Goal: Transaction & Acquisition: Purchase product/service

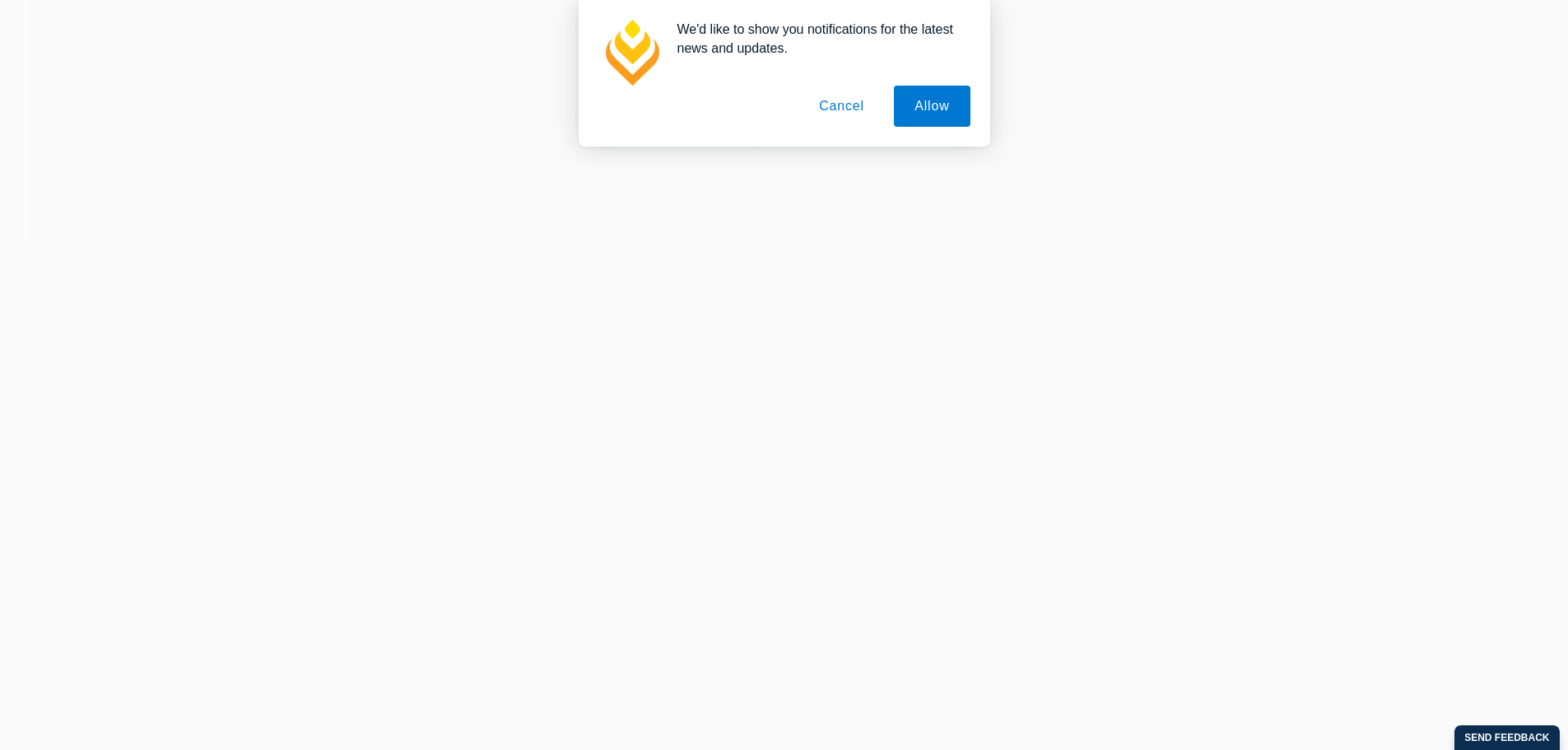
click at [847, 95] on button "Cancel" at bounding box center [841, 106] width 86 height 41
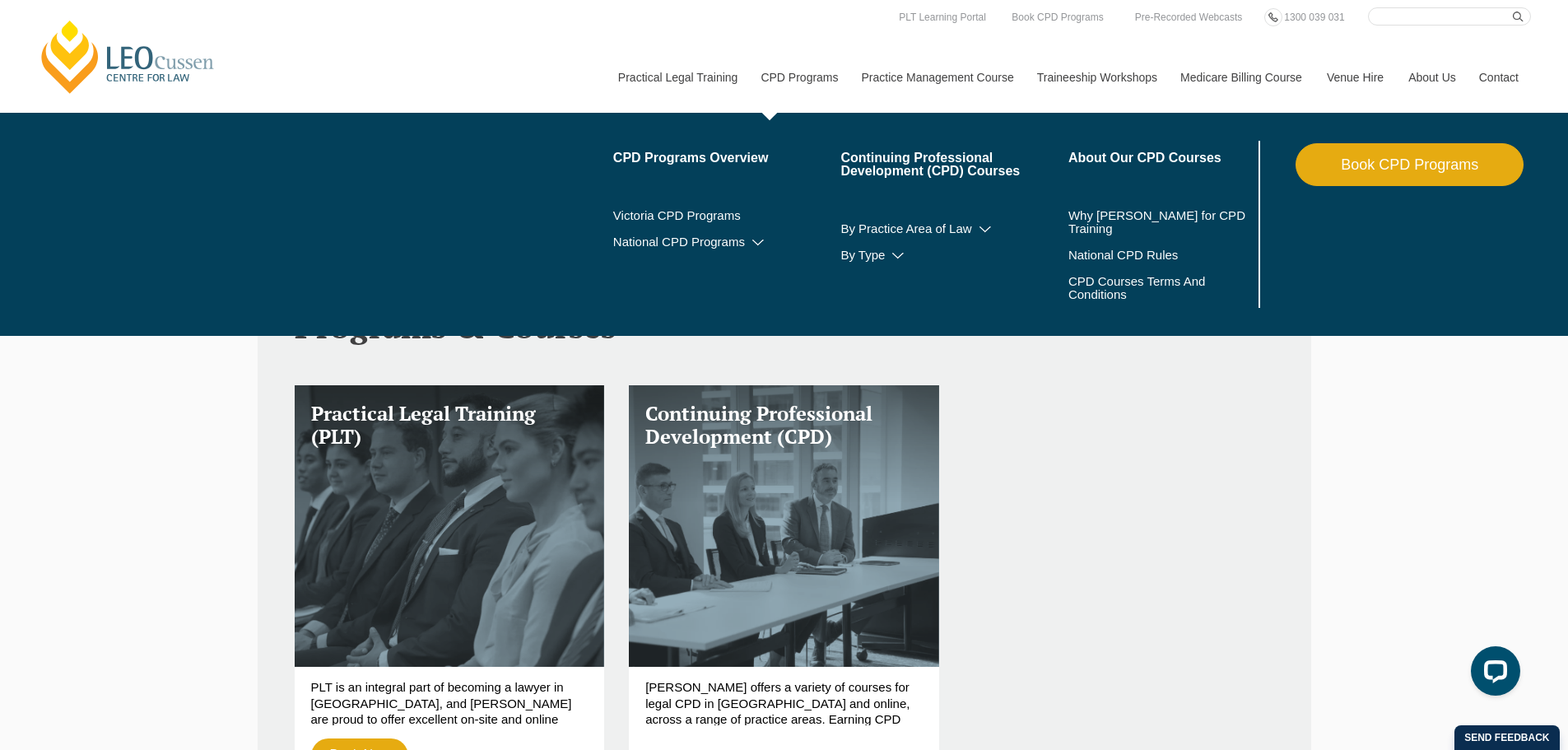
click at [800, 28] on nav "Practical Legal Training Our Practical Legal Training Program Program Dates & F…" at bounding box center [1068, 69] width 925 height 87
click at [811, 73] on link "CPD Programs" at bounding box center [798, 77] width 100 height 70
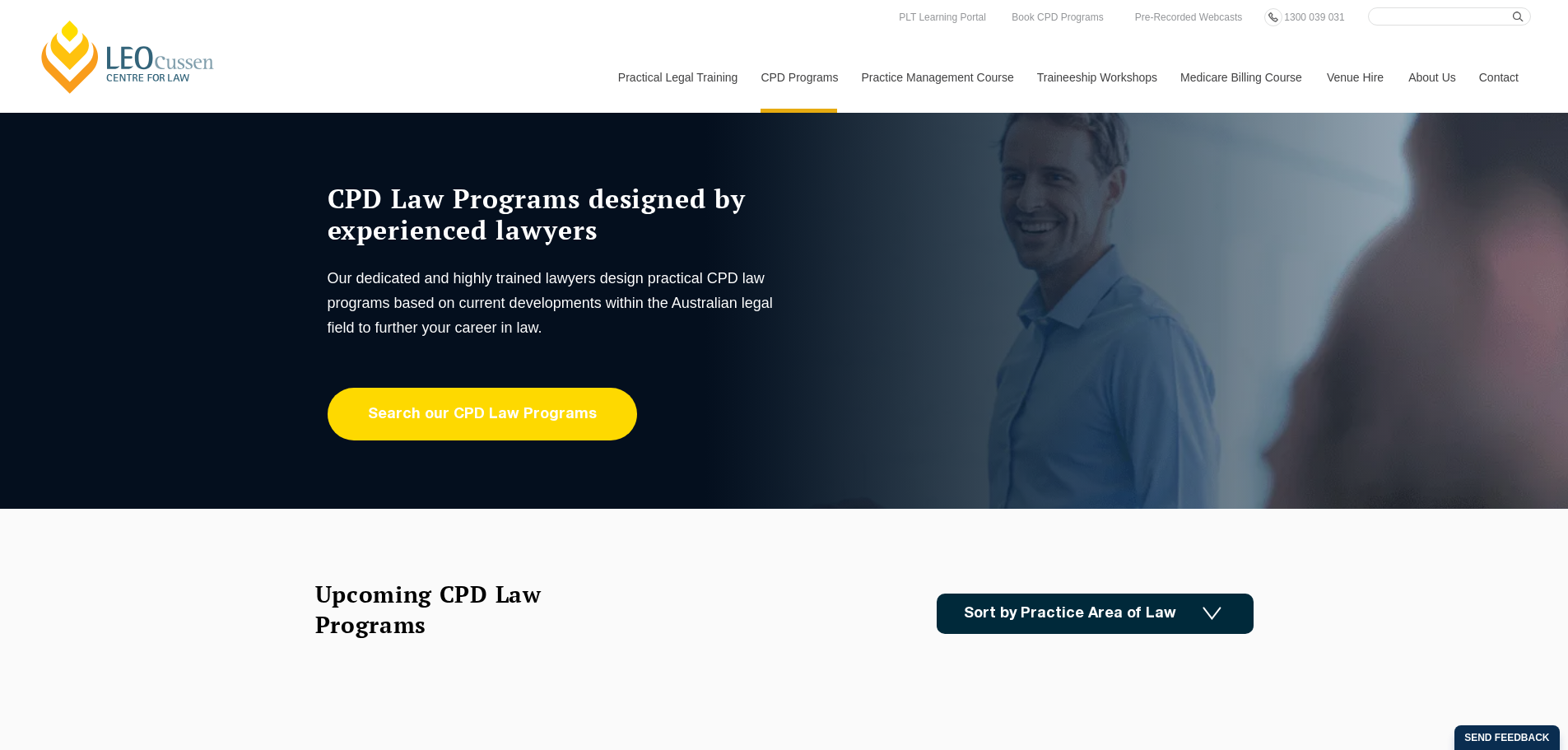
click at [541, 420] on link "Search our CPD Law Programs" at bounding box center [483, 414] width 309 height 53
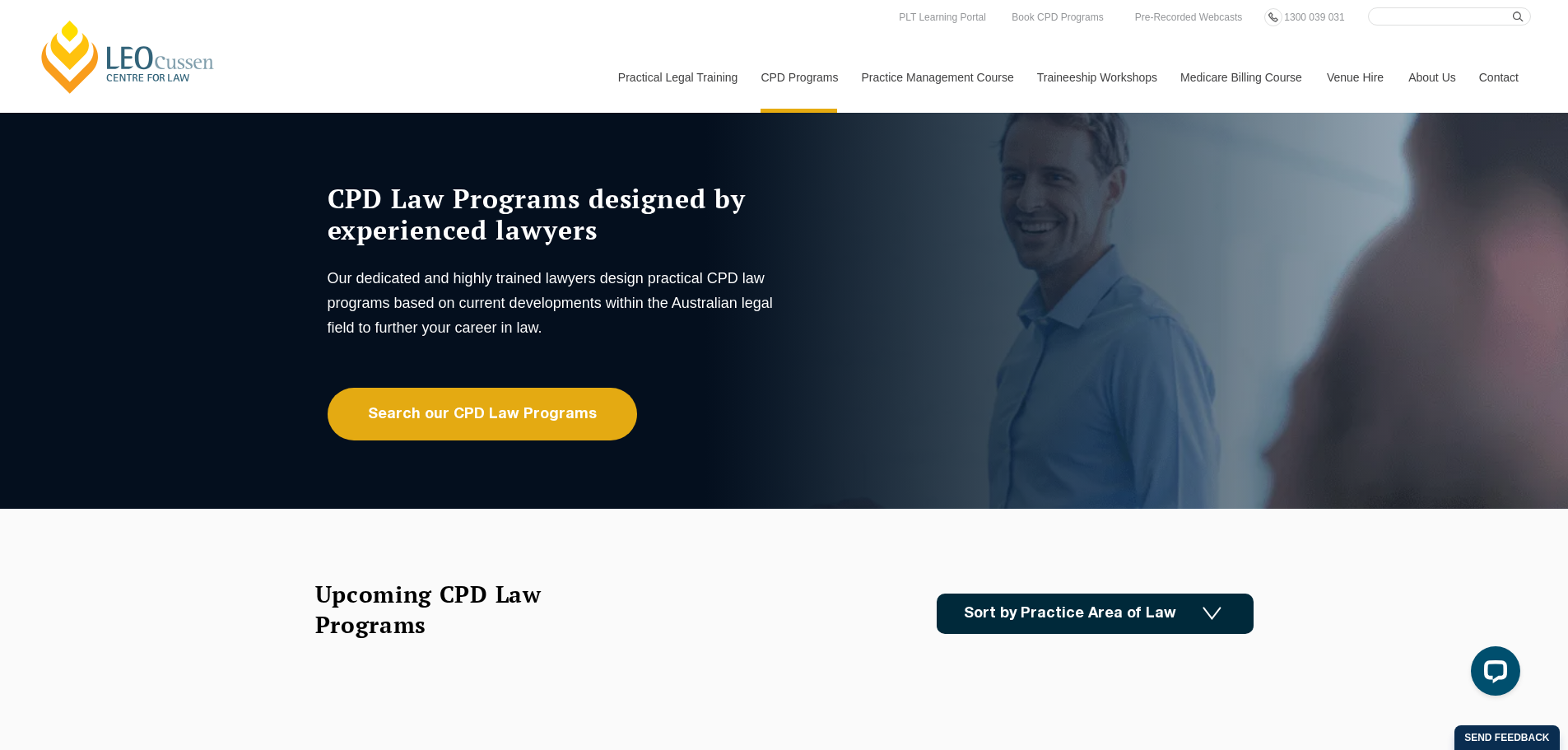
click at [671, 593] on div "Upcoming CPD Law Programs Sort by Practice Area of Law Building & Construction …" at bounding box center [784, 613] width 938 height 69
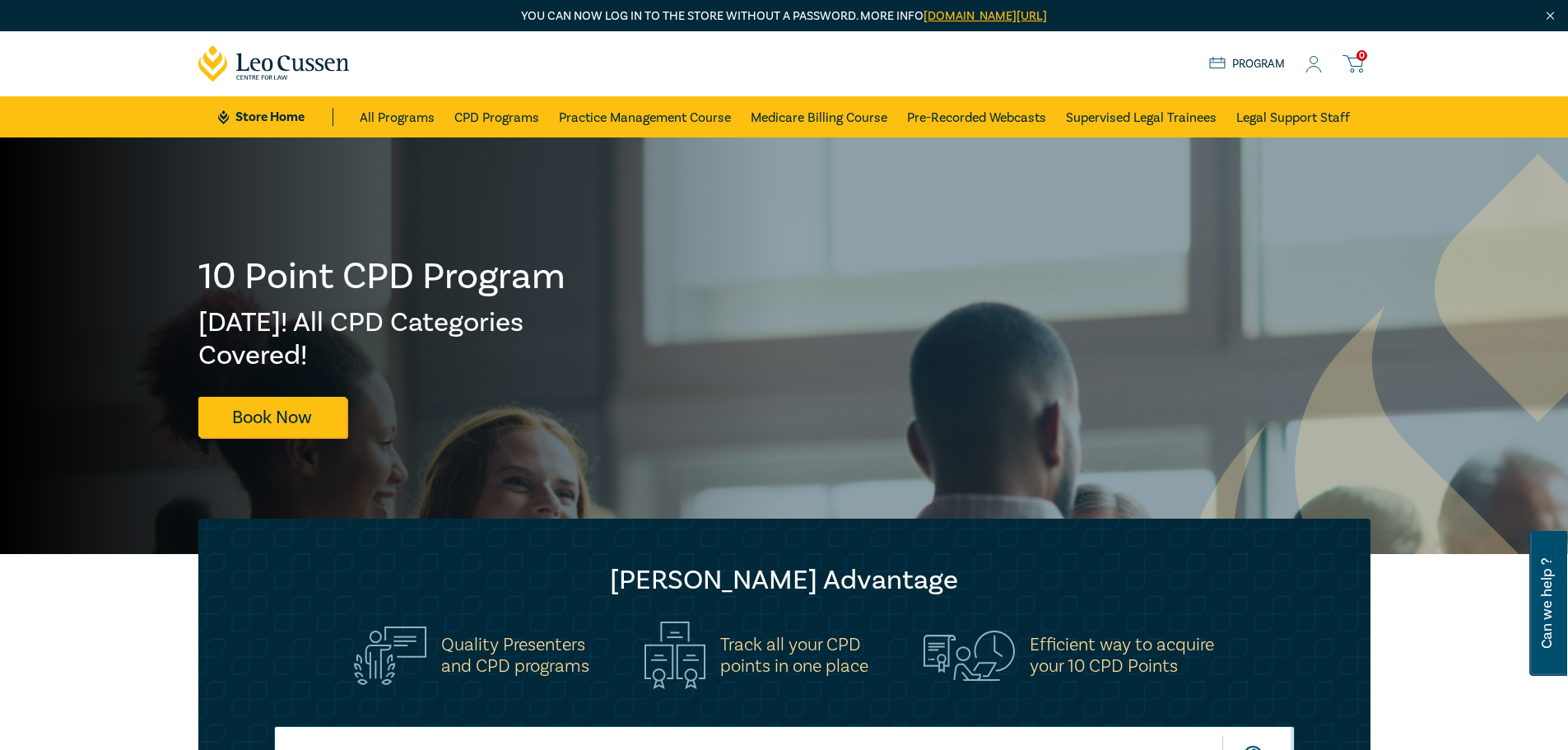
click at [1314, 62] on icon at bounding box center [1313, 64] width 17 height 18
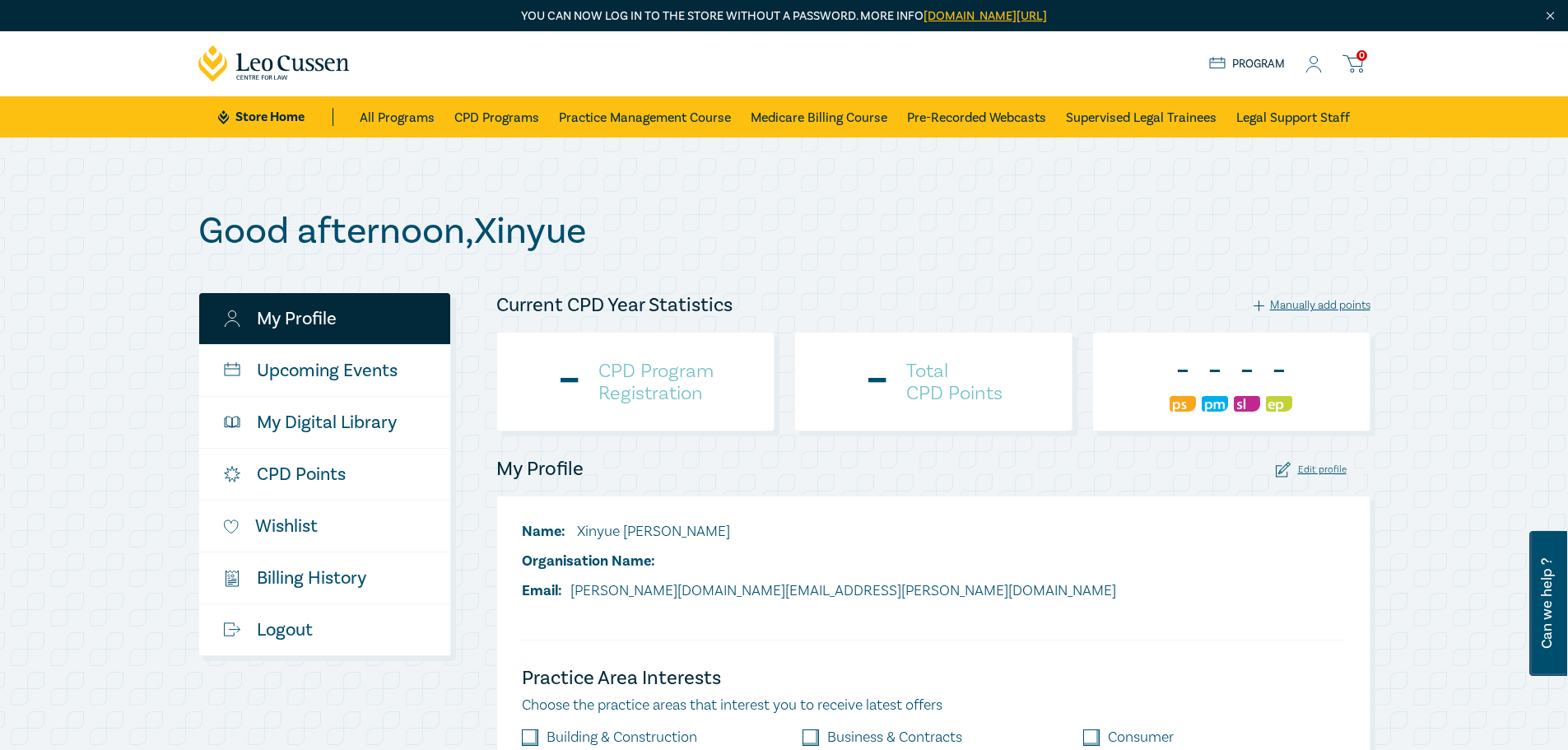
click at [1314, 63] on icon at bounding box center [1313, 64] width 17 height 18
click at [1310, 67] on icon at bounding box center [1313, 64] width 17 height 18
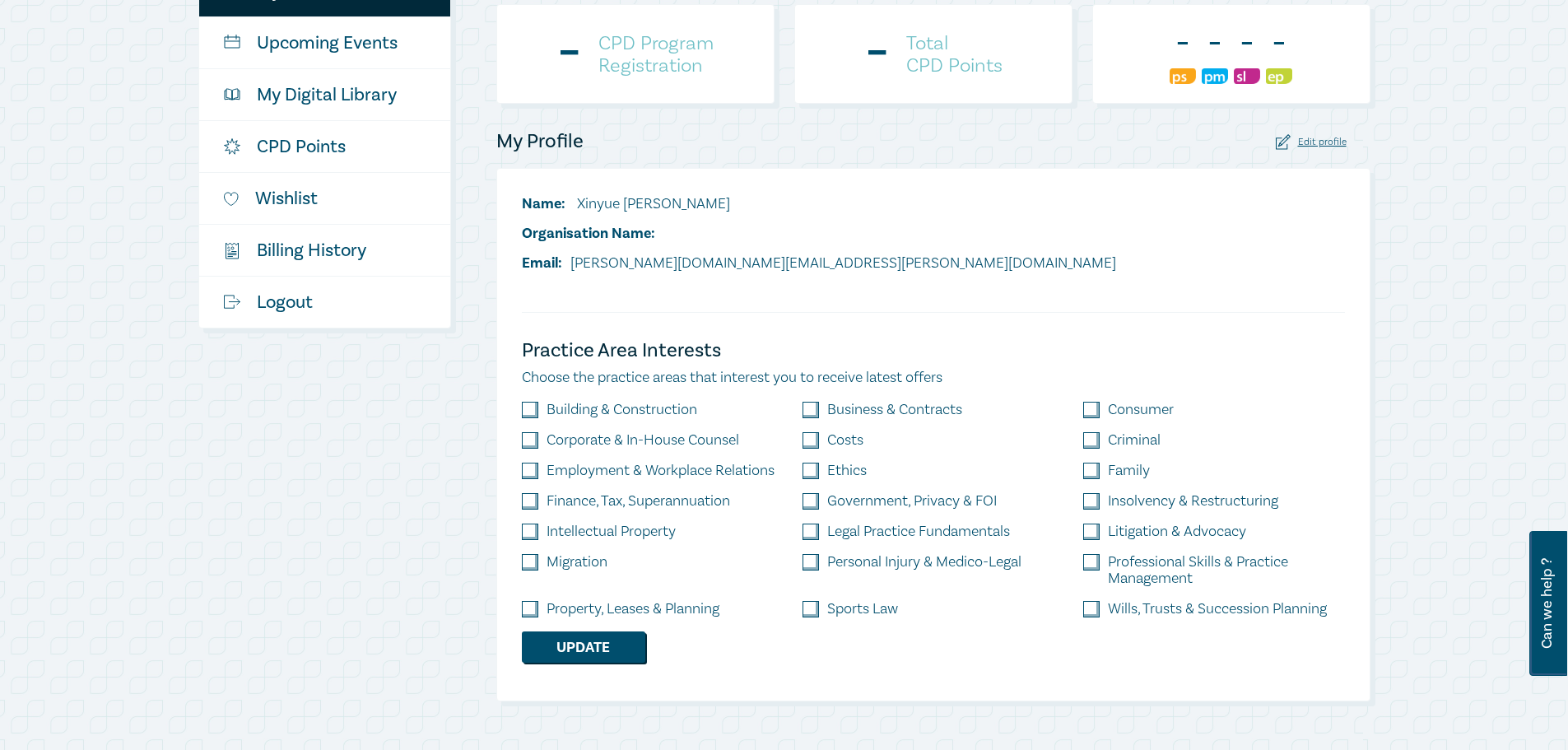
scroll to position [329, 0]
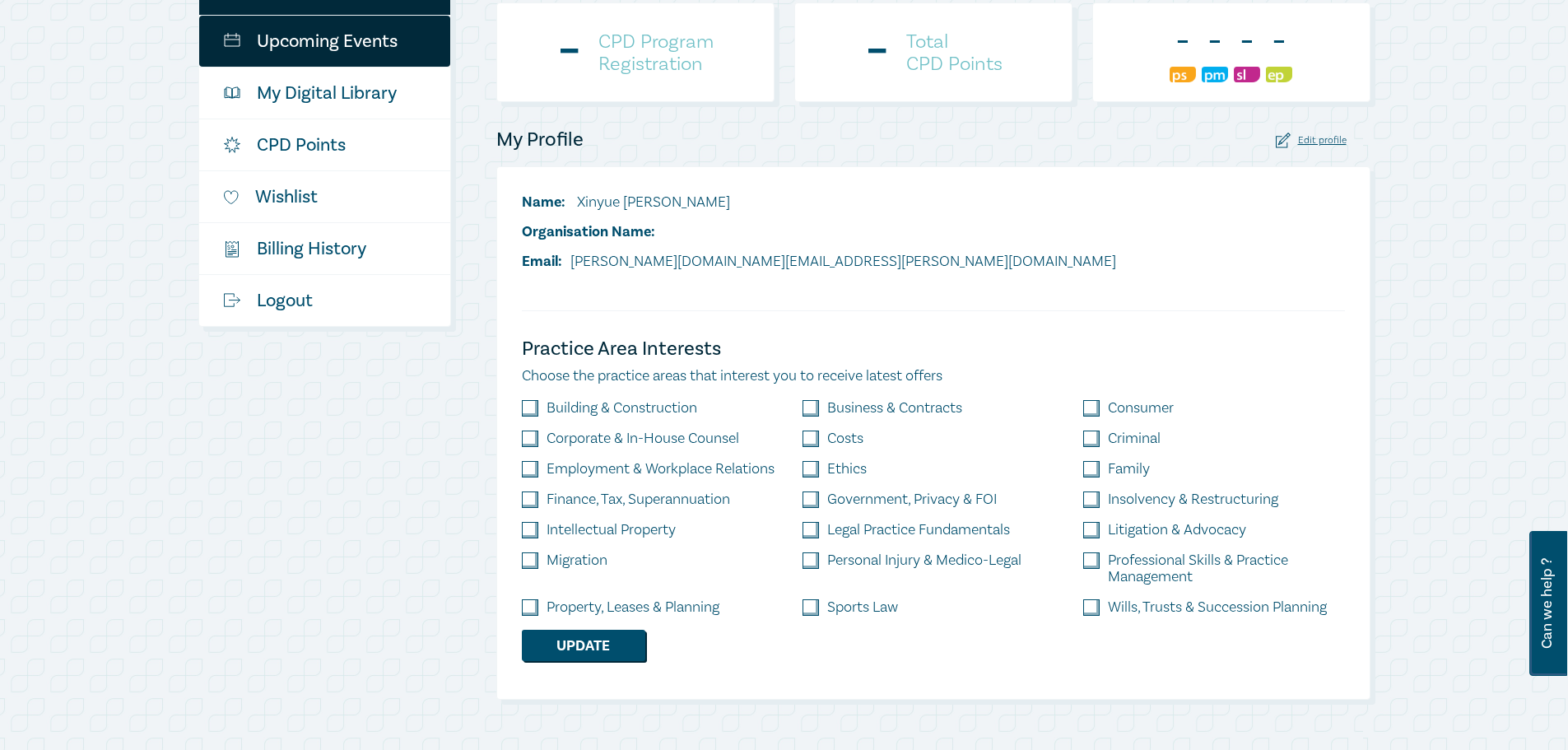
click at [386, 44] on link "Upcoming Events" at bounding box center [324, 41] width 251 height 51
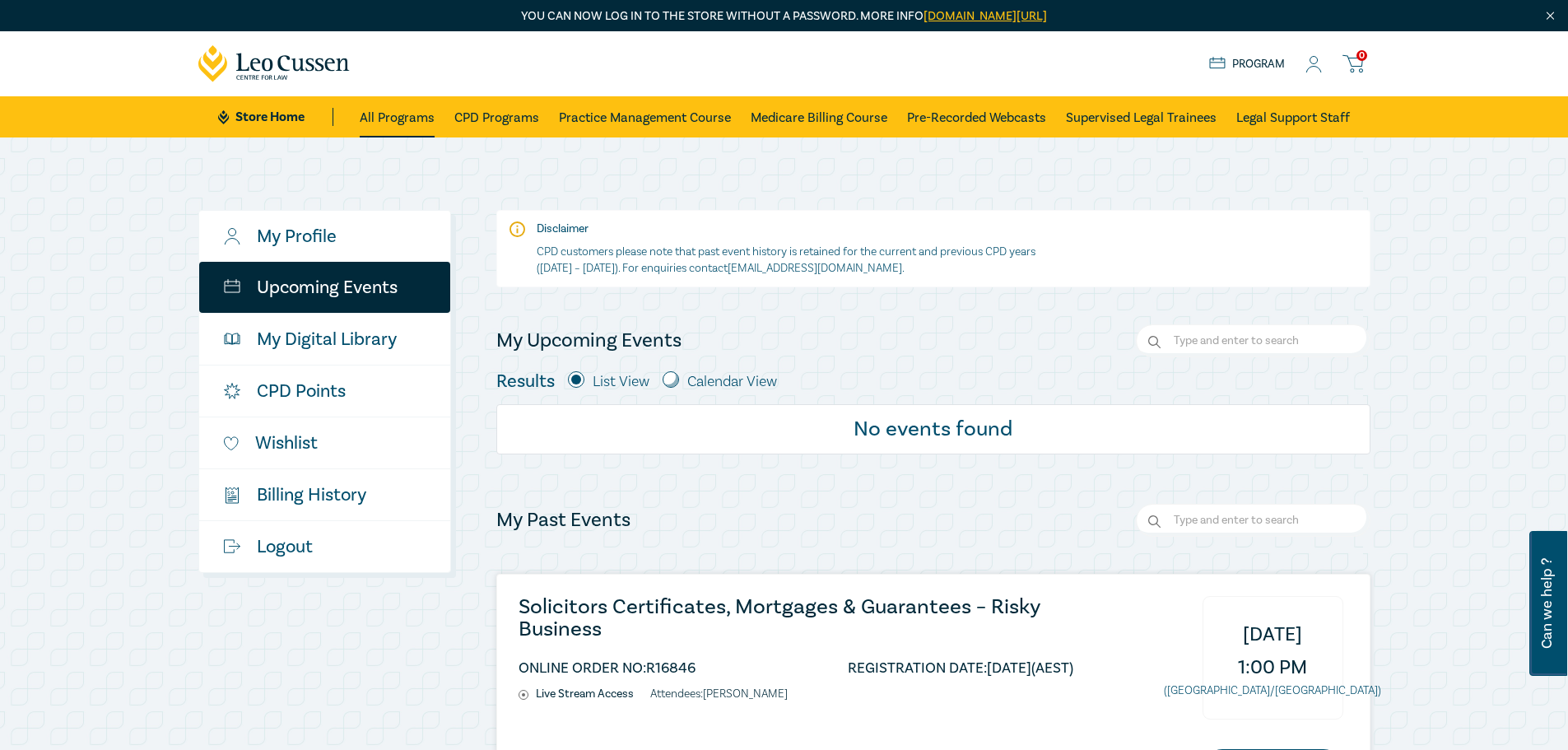
click at [383, 107] on link "All Programs" at bounding box center [396, 117] width 75 height 41
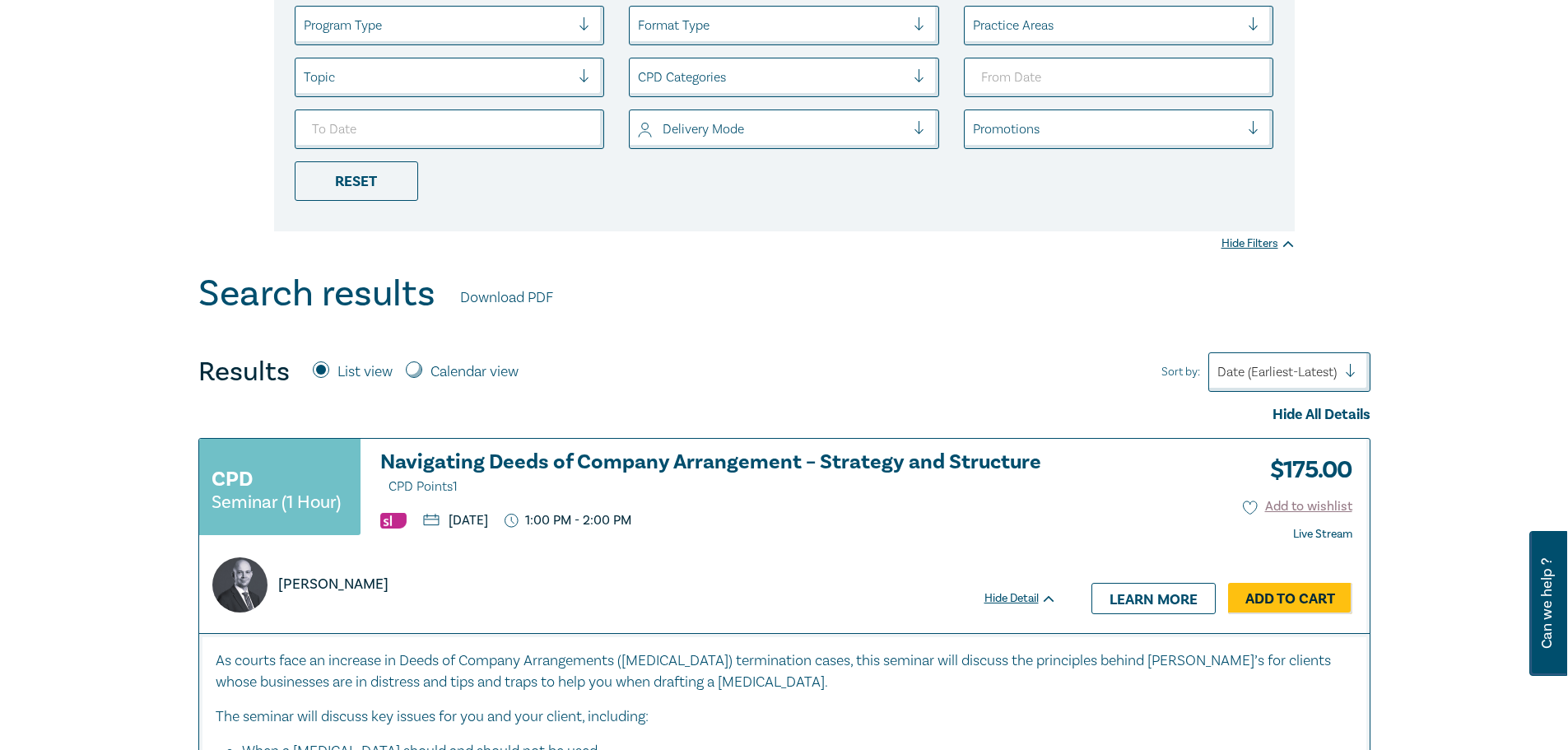
scroll to position [411, 0]
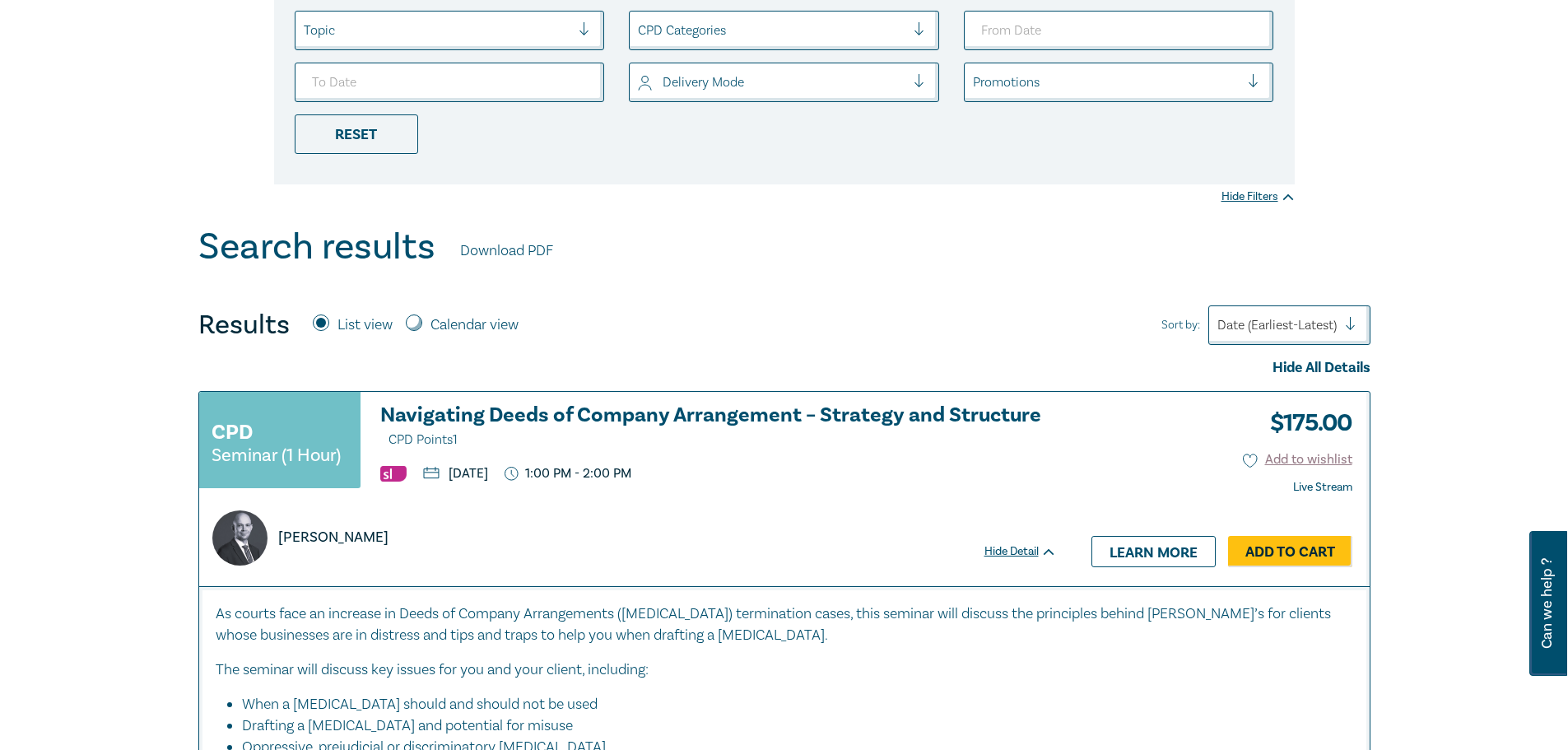
click at [684, 407] on h3 "Navigating Deeds of Company Arrangement – Strategy and Structure CPD Points 1" at bounding box center [719, 427] width 676 height 47
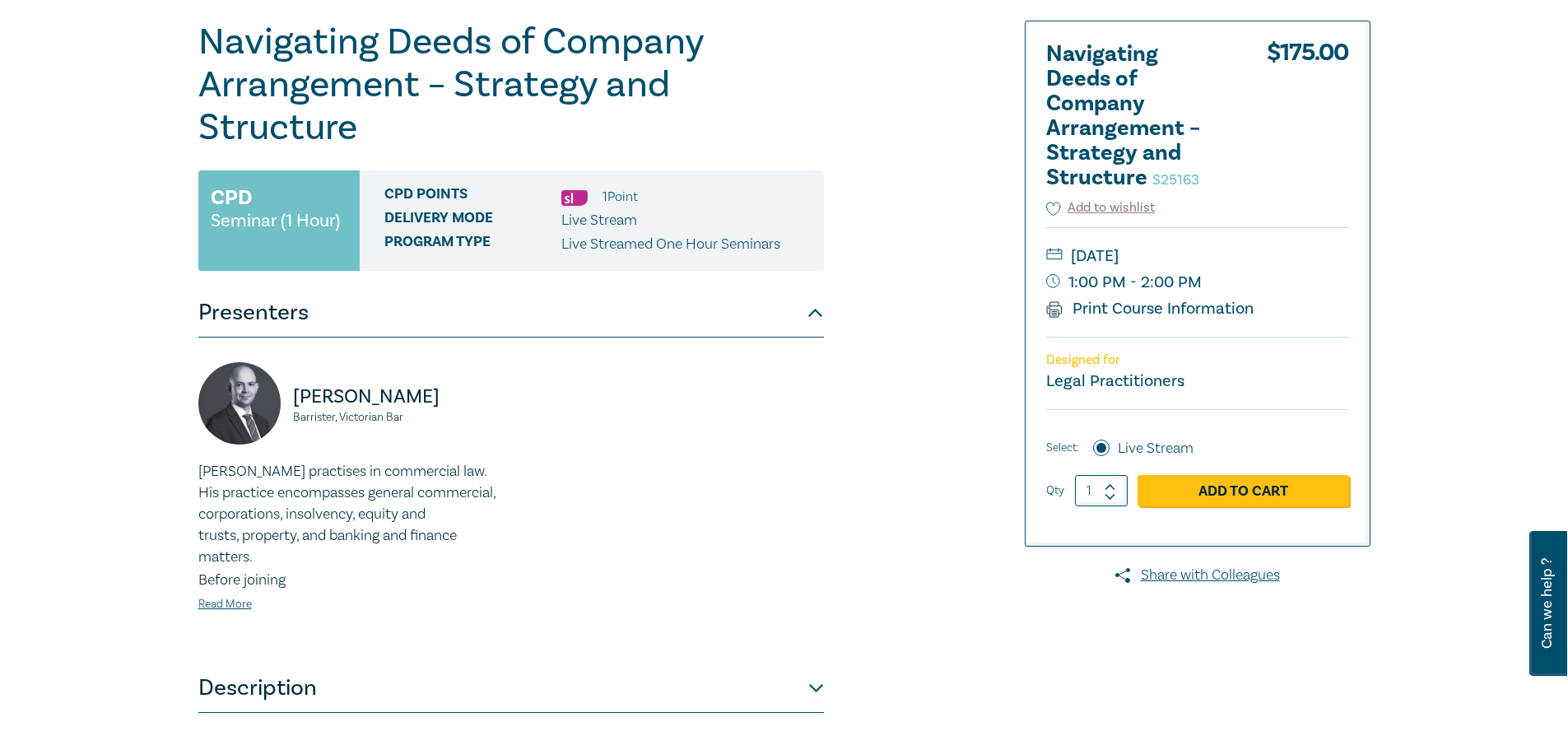
scroll to position [247, 0]
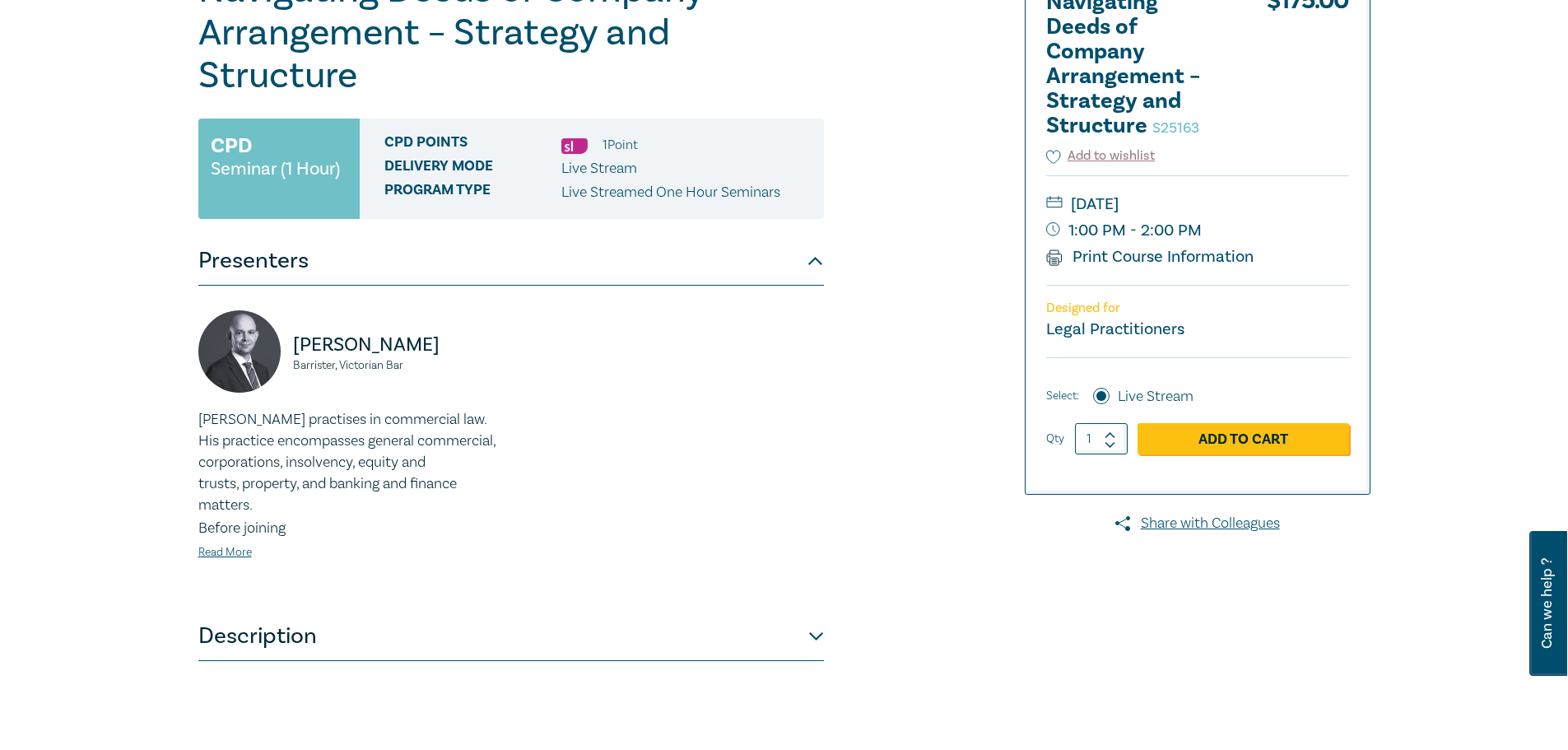
click at [603, 628] on button "Description" at bounding box center [510, 635] width 625 height 49
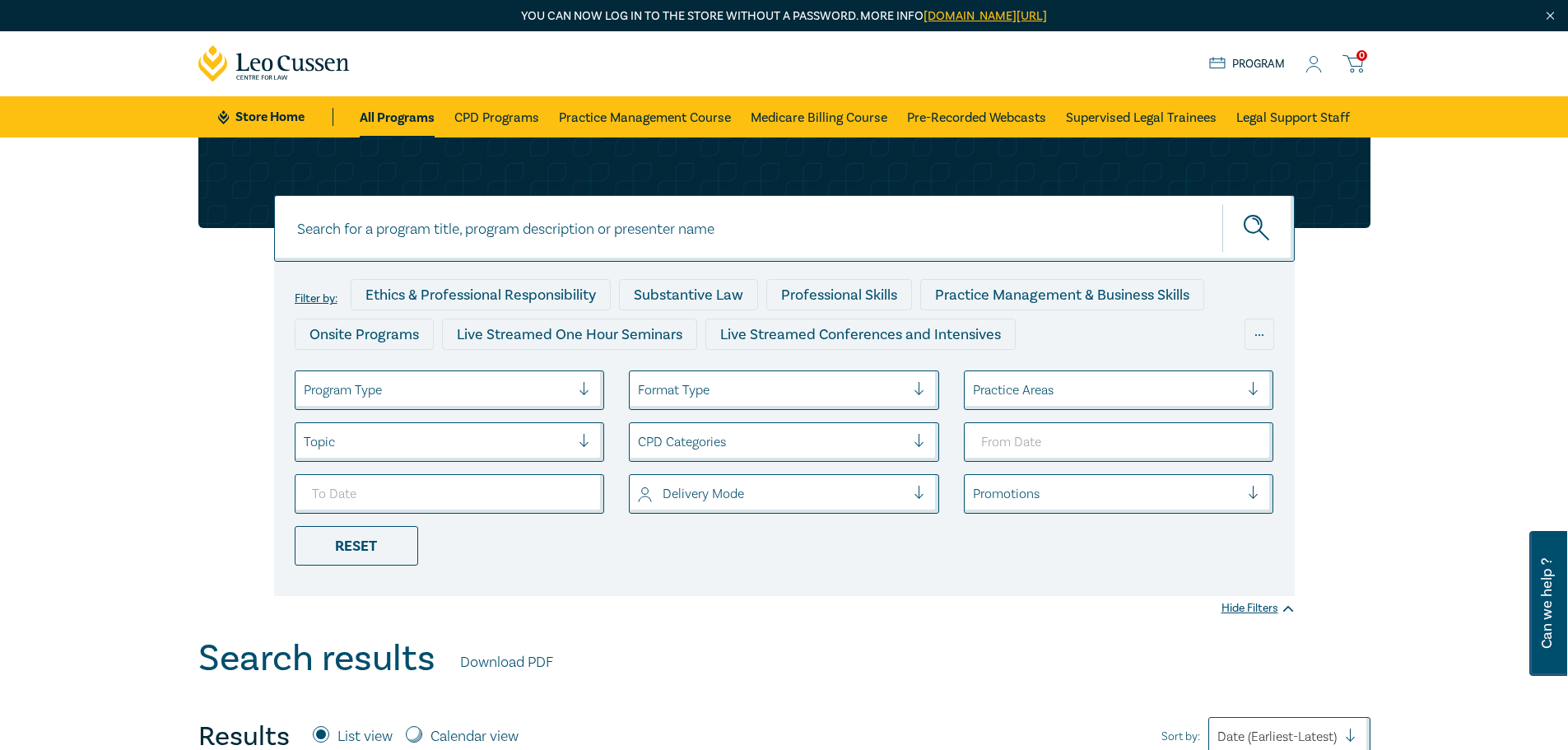
click at [1312, 63] on icon at bounding box center [1313, 64] width 17 height 18
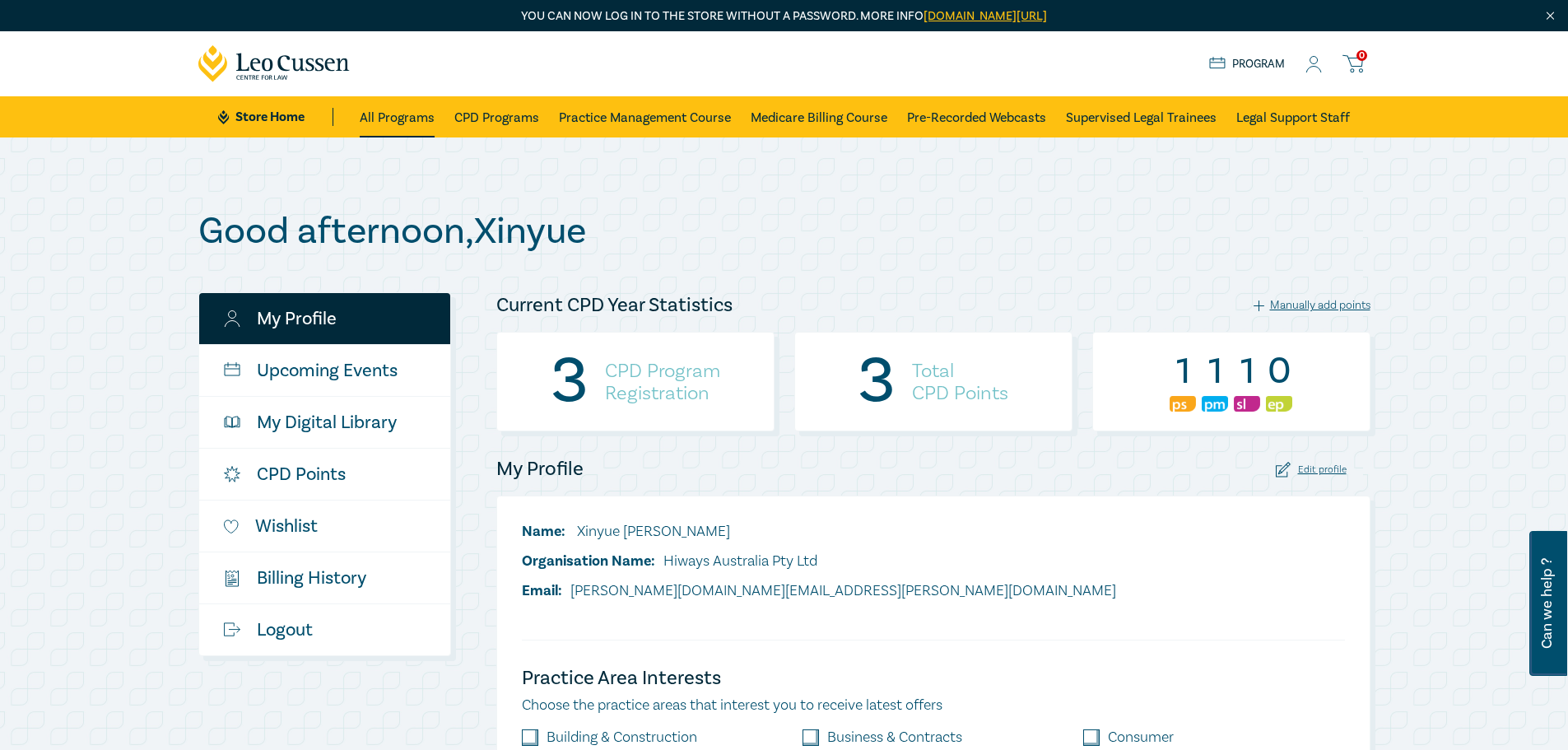
click at [425, 121] on link "All Programs" at bounding box center [396, 117] width 75 height 41
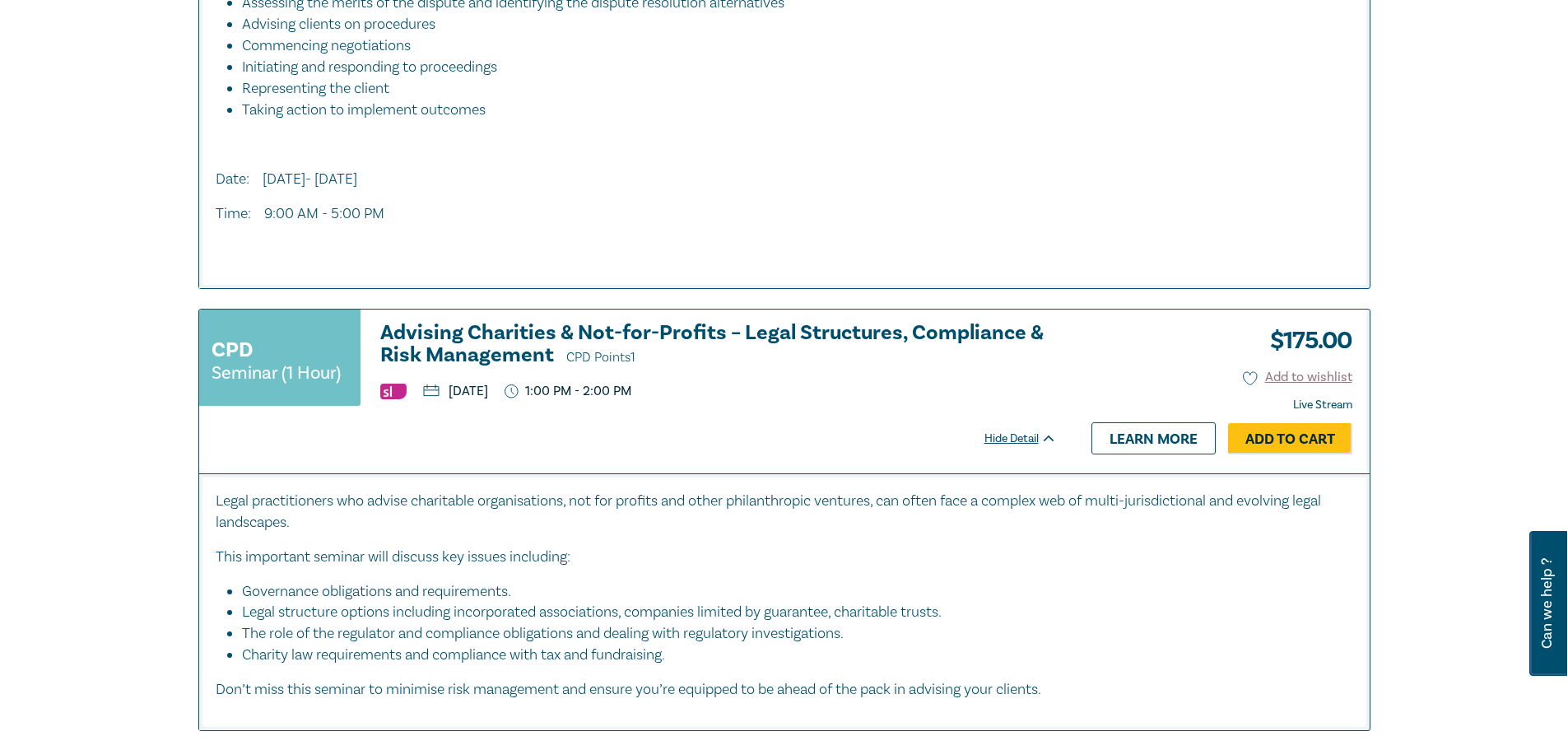
scroll to position [4114, 0]
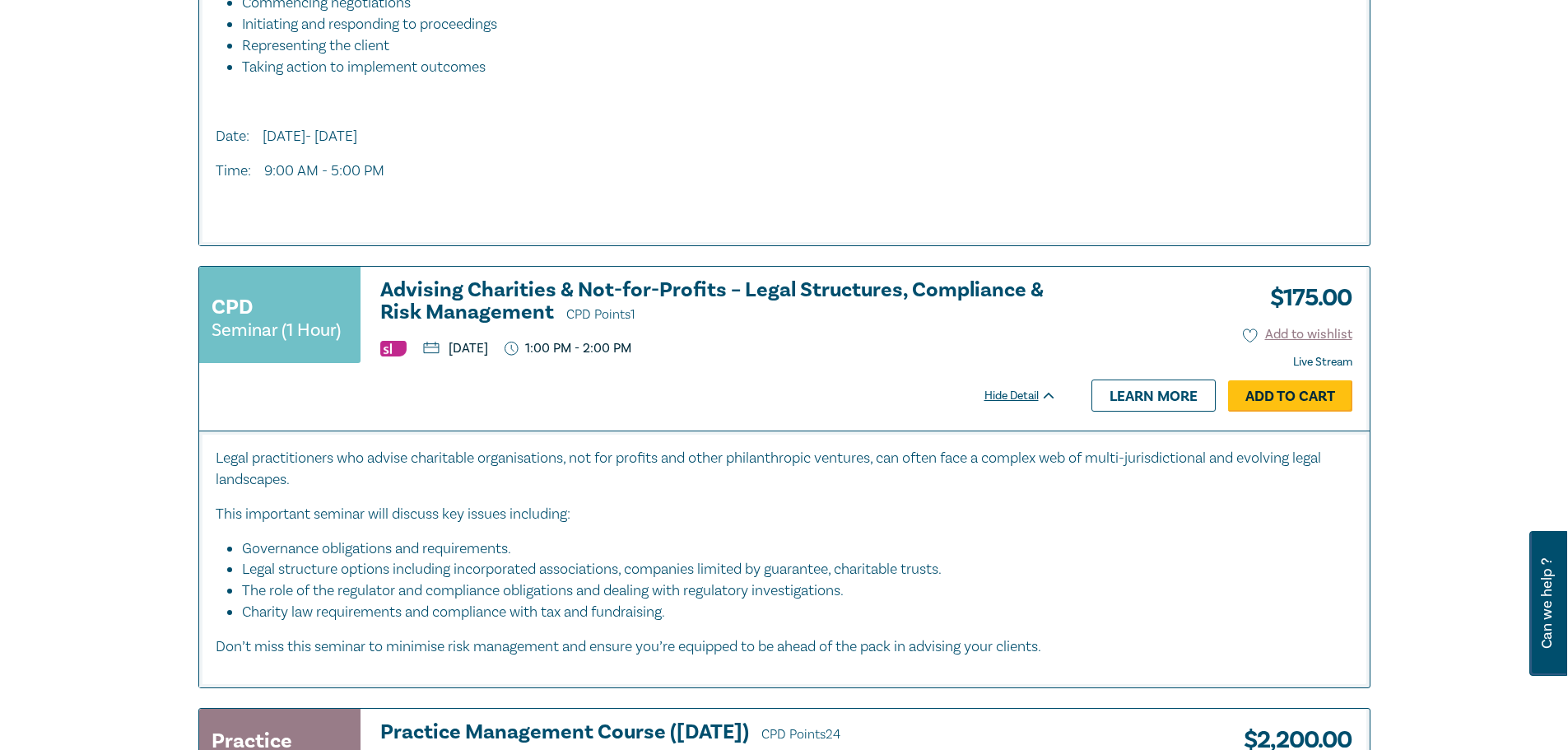
click at [1281, 399] on link "Add to Cart" at bounding box center [1290, 396] width 124 height 31
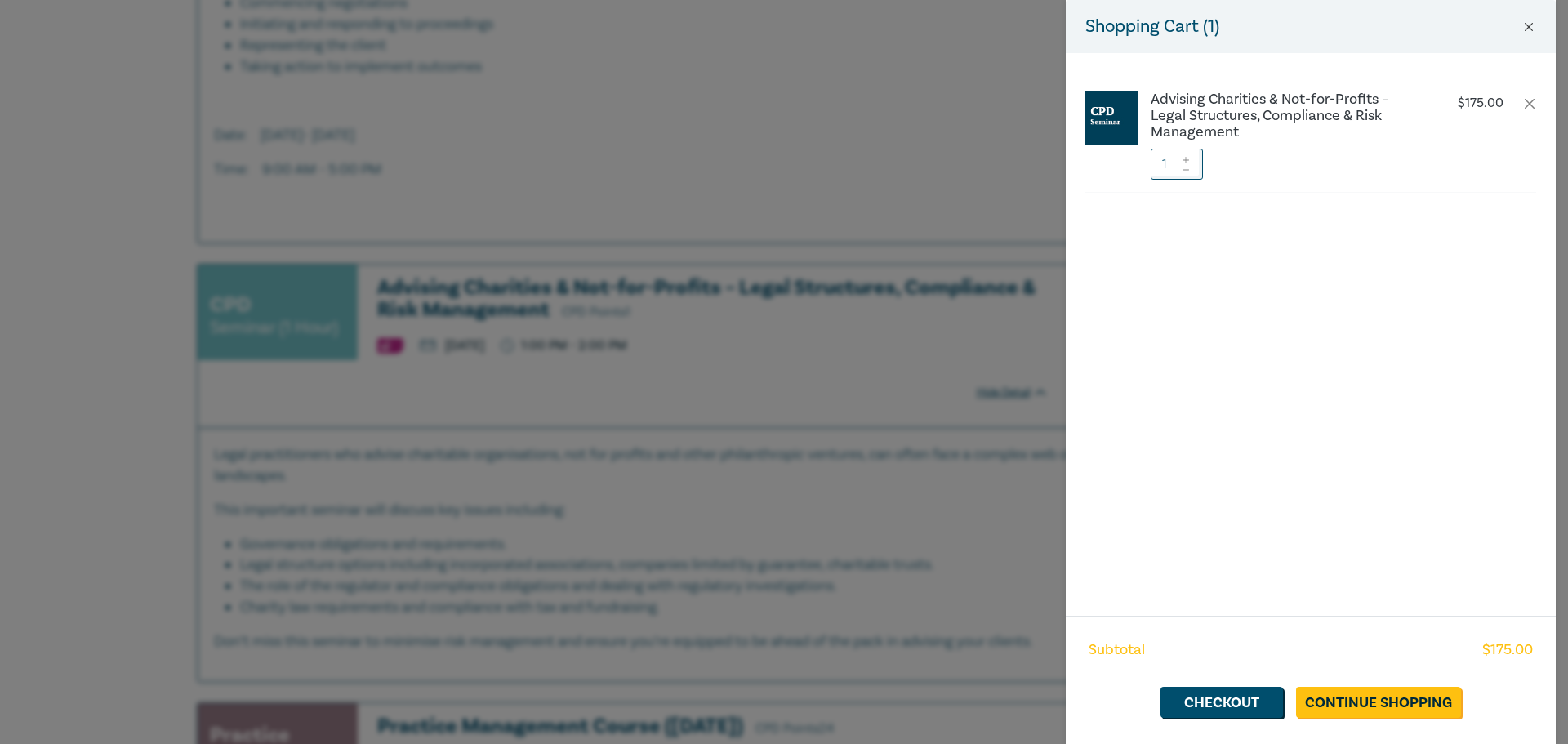
click at [1527, 33] on div "Shopping Cart ( 1 )" at bounding box center [1311, 27] width 490 height 53
click at [1528, 24] on button "Close" at bounding box center [1529, 27] width 15 height 15
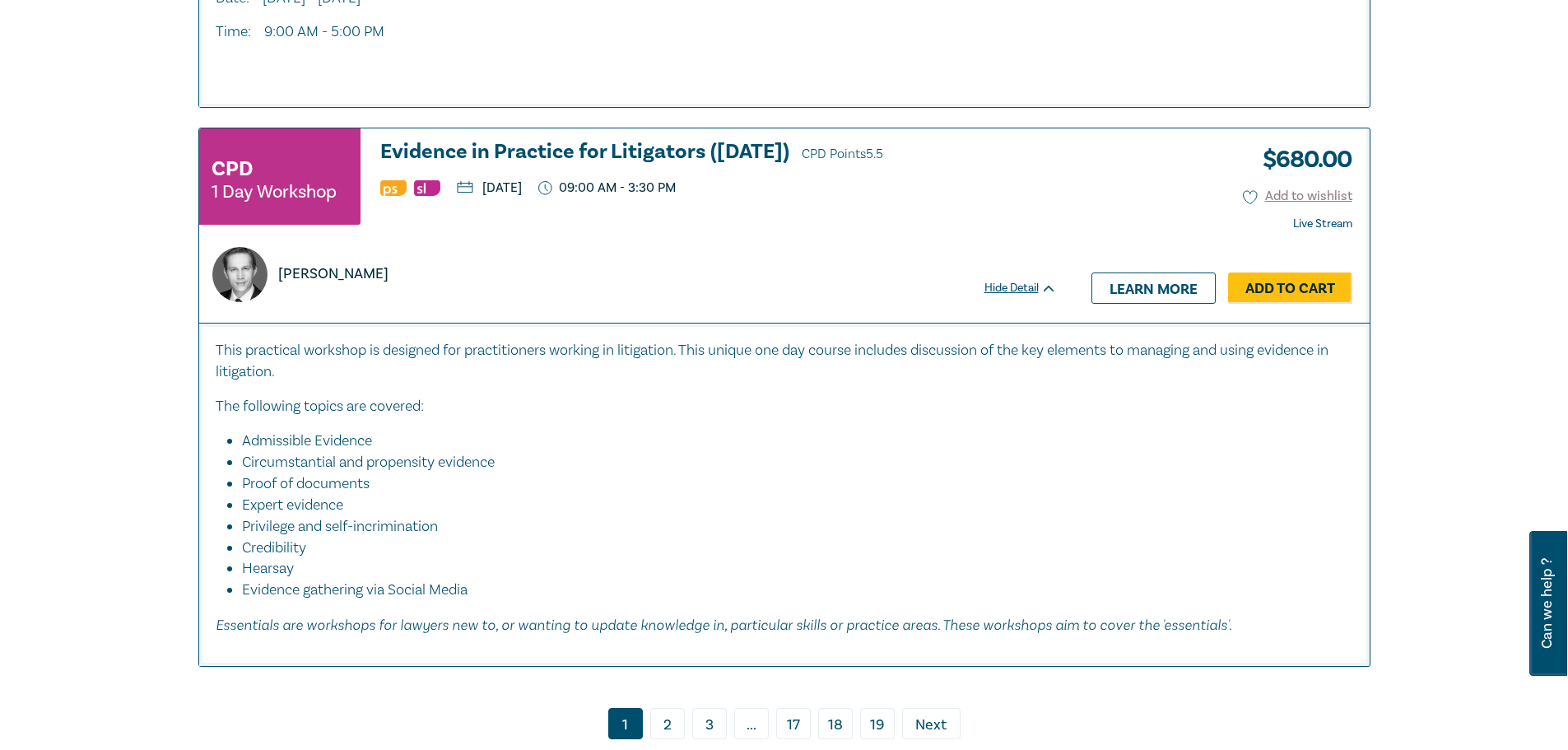
scroll to position [7652, 0]
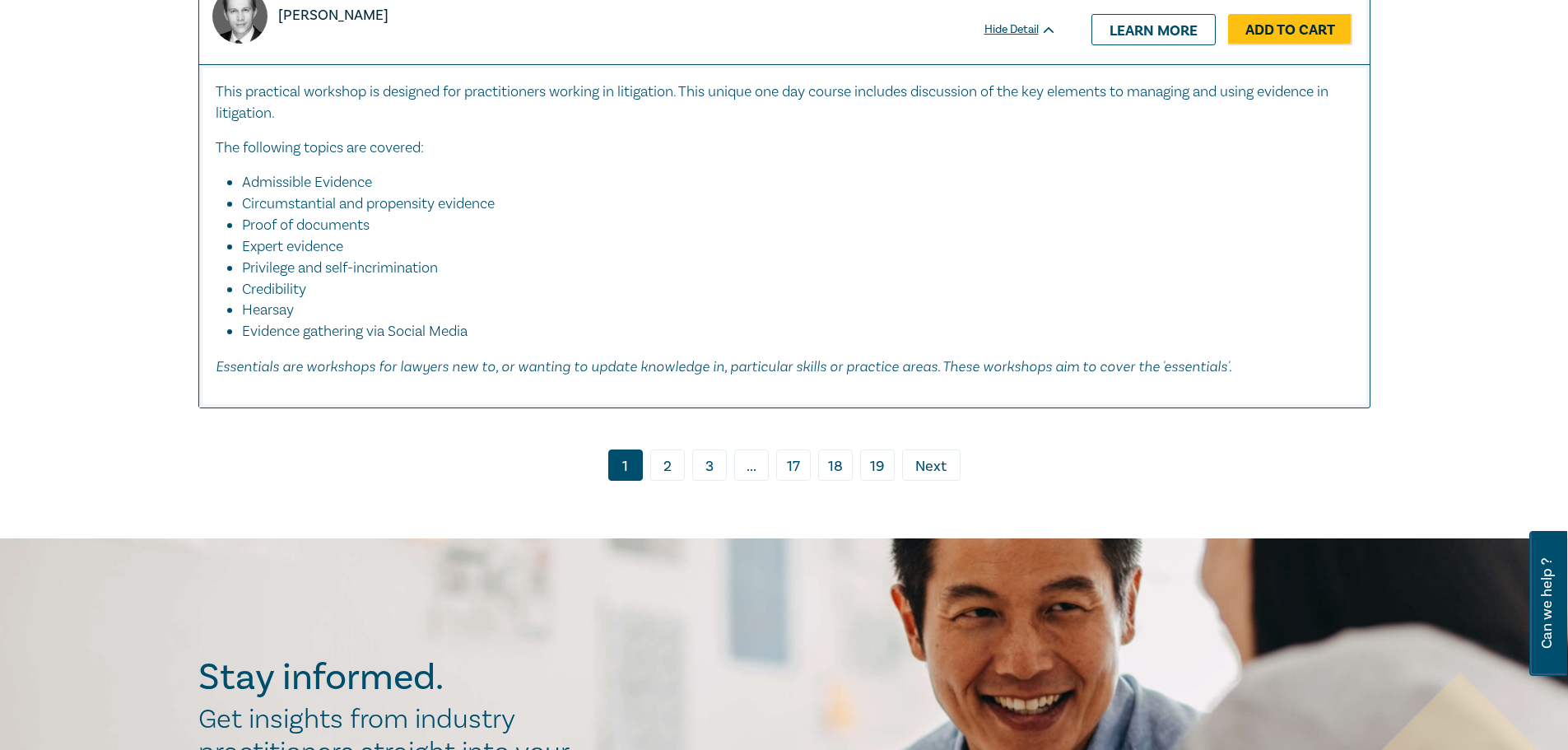
click at [668, 481] on link "2" at bounding box center [667, 465] width 34 height 31
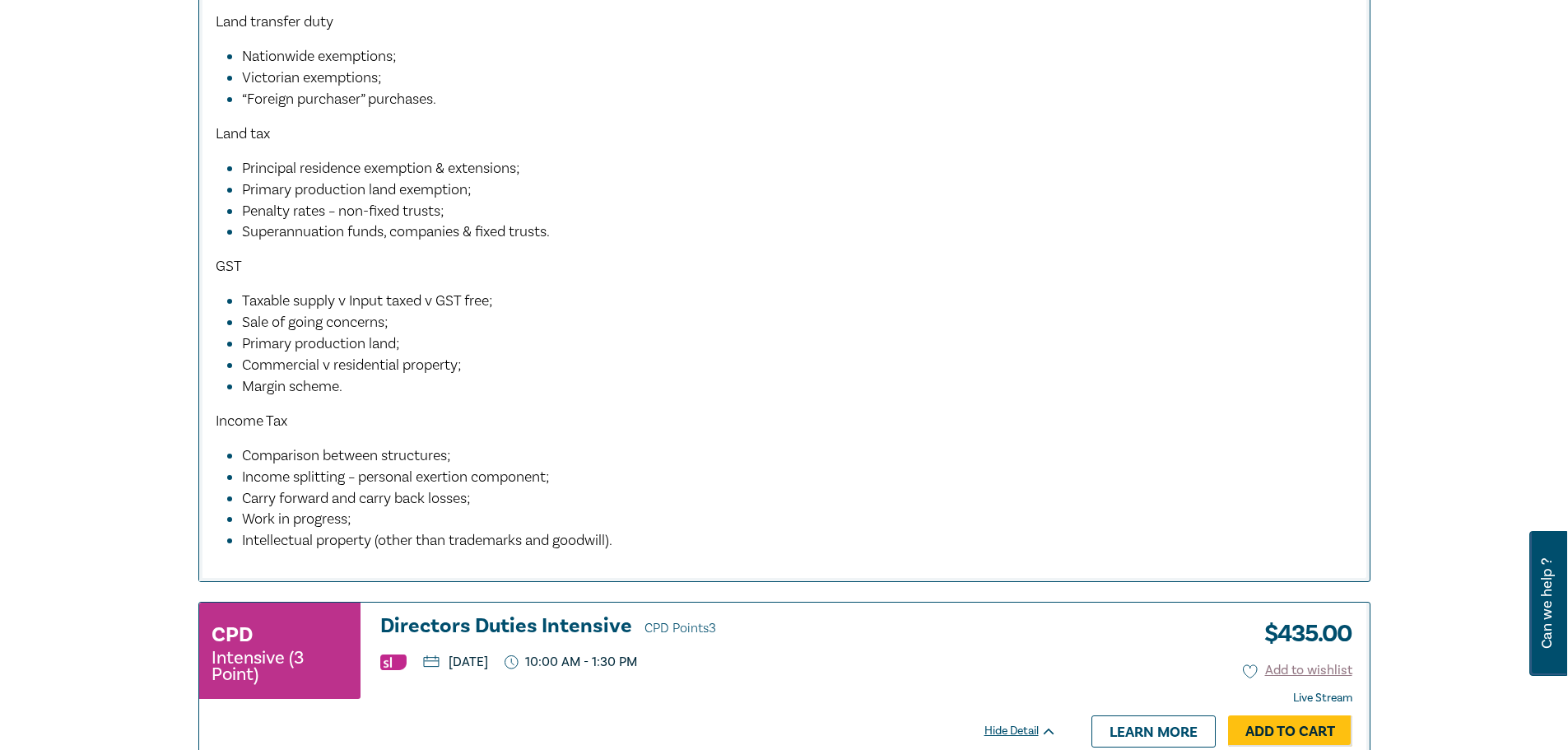
scroll to position [2962, 0]
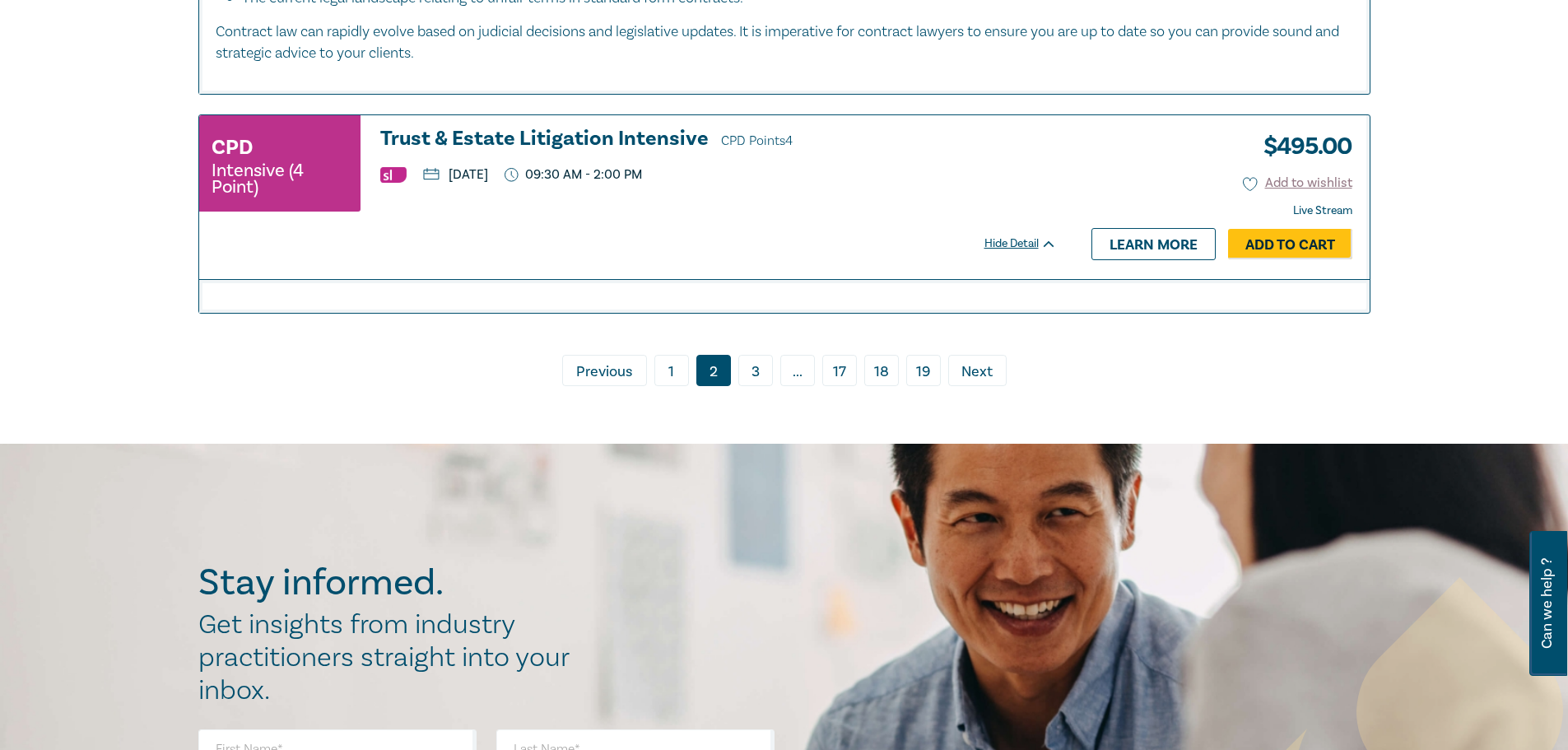
scroll to position [7652, 0]
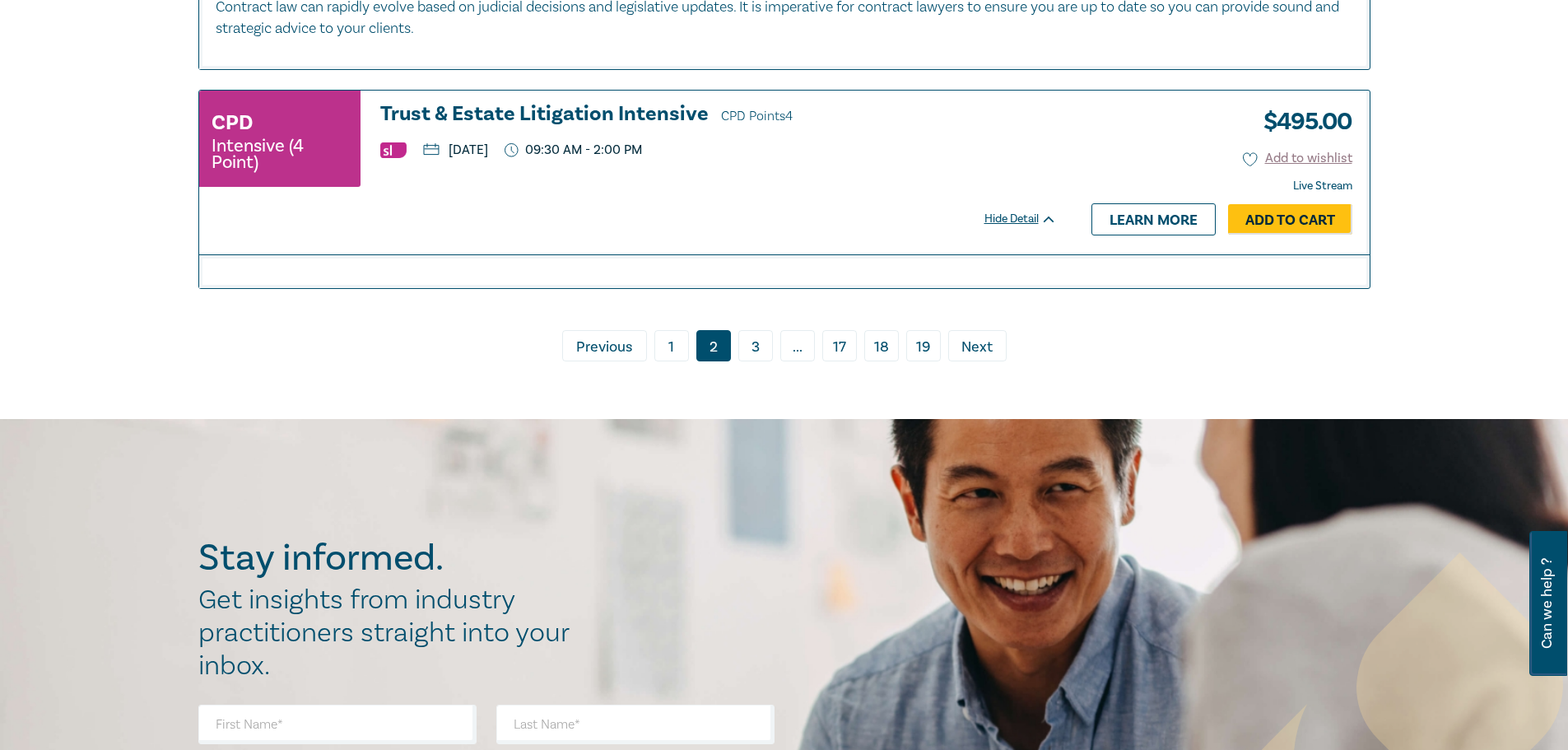
click at [752, 330] on link "3" at bounding box center [755, 345] width 34 height 31
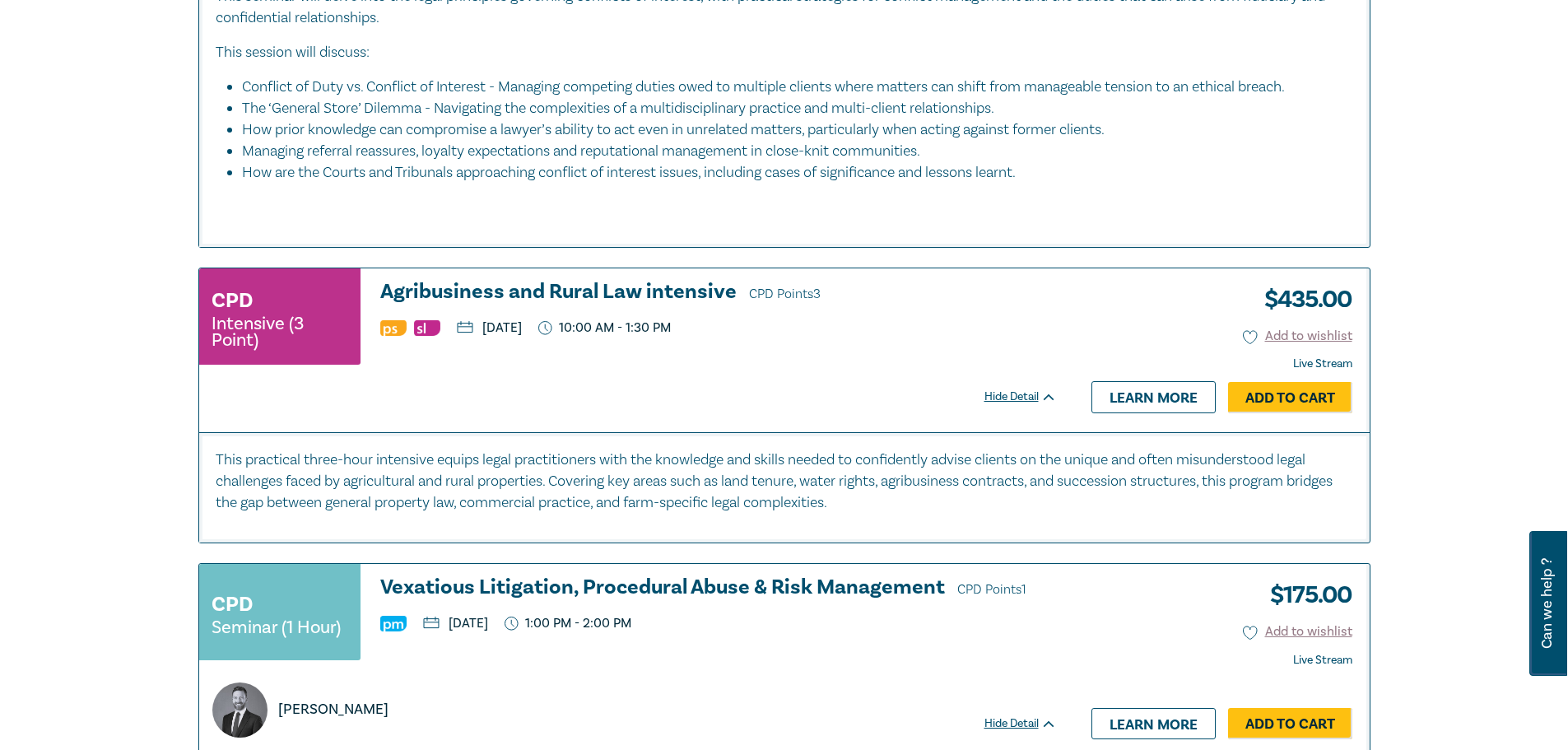
scroll to position [5431, 0]
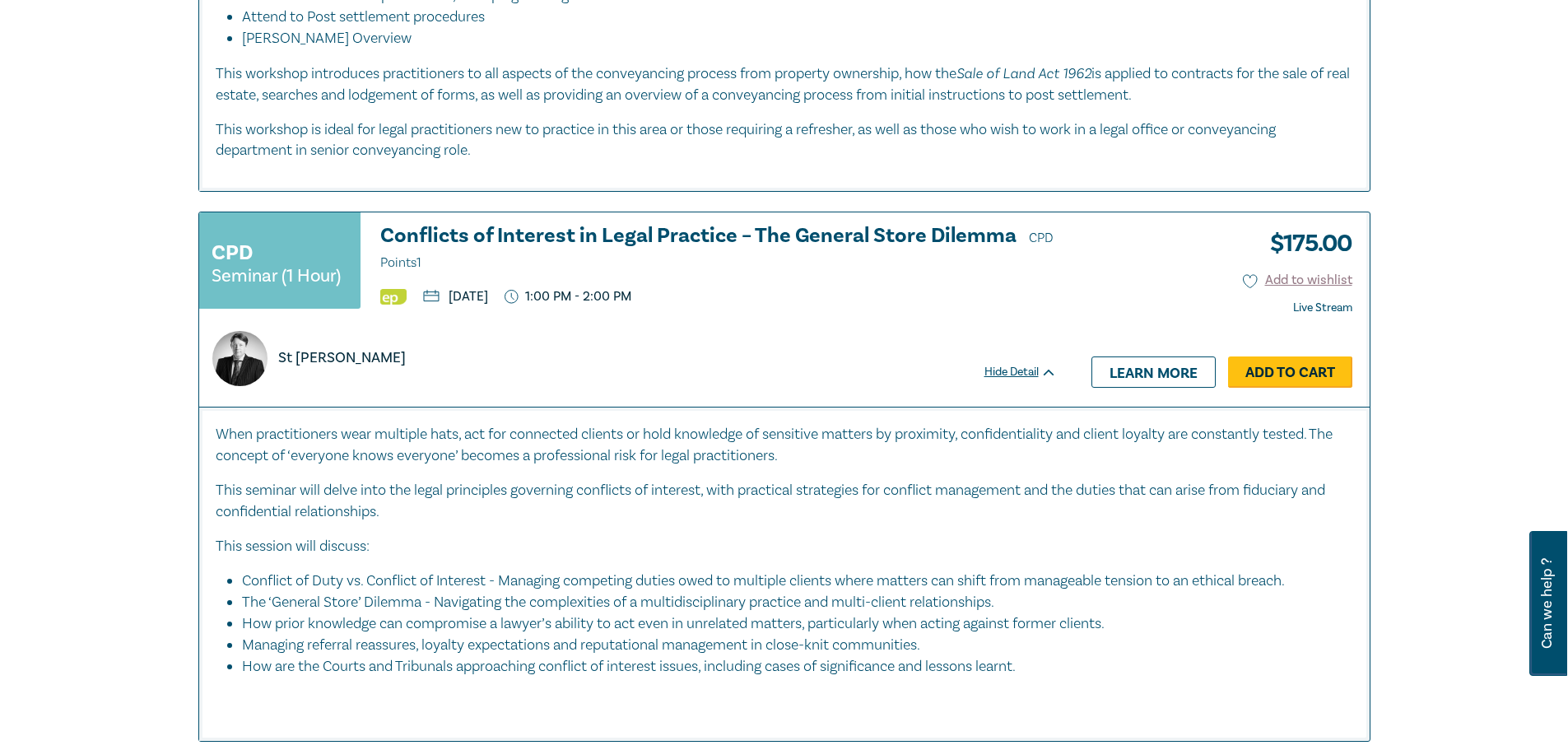
click at [1289, 387] on link "Add to Cart" at bounding box center [1290, 372] width 124 height 31
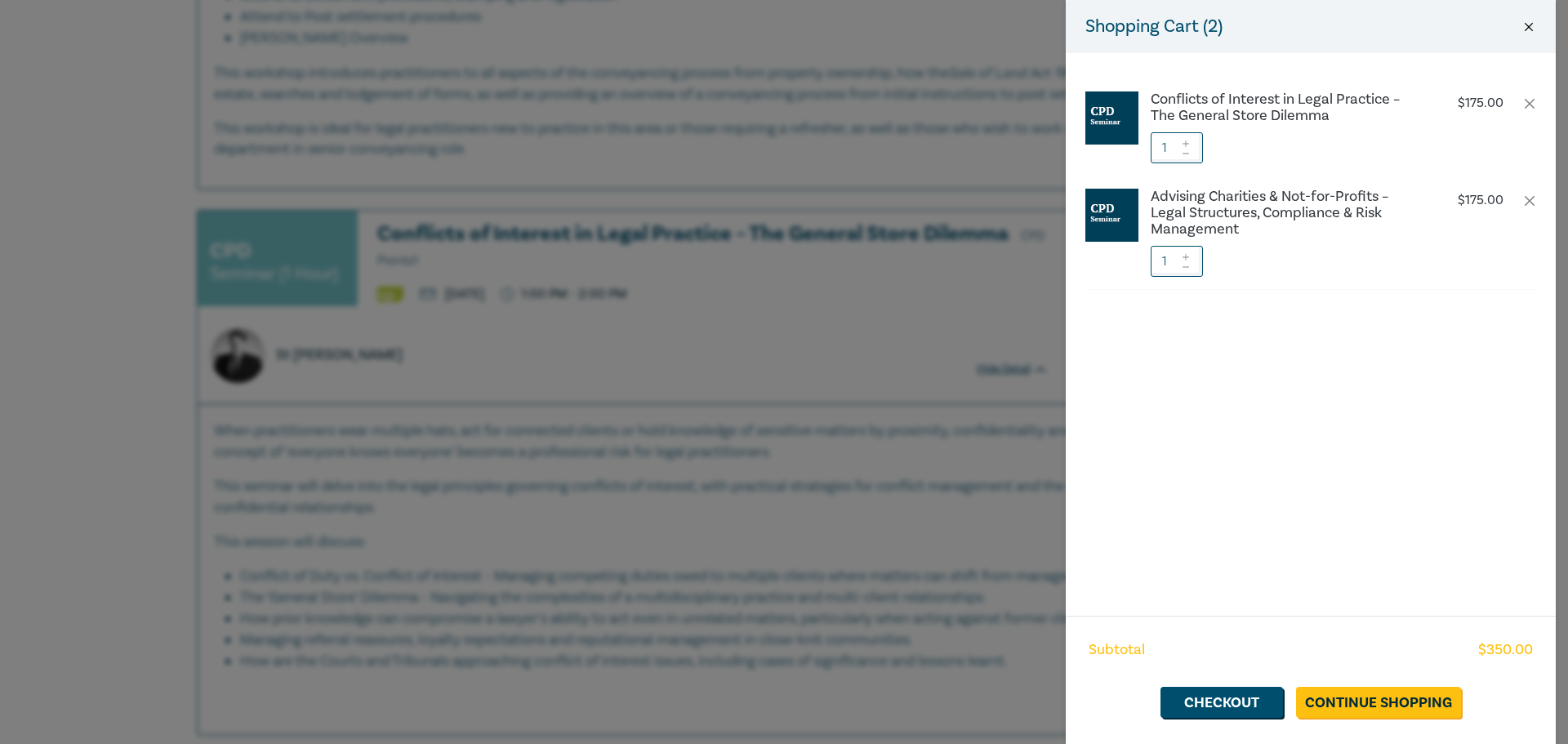
click at [1534, 28] on button "Close" at bounding box center [1529, 27] width 15 height 15
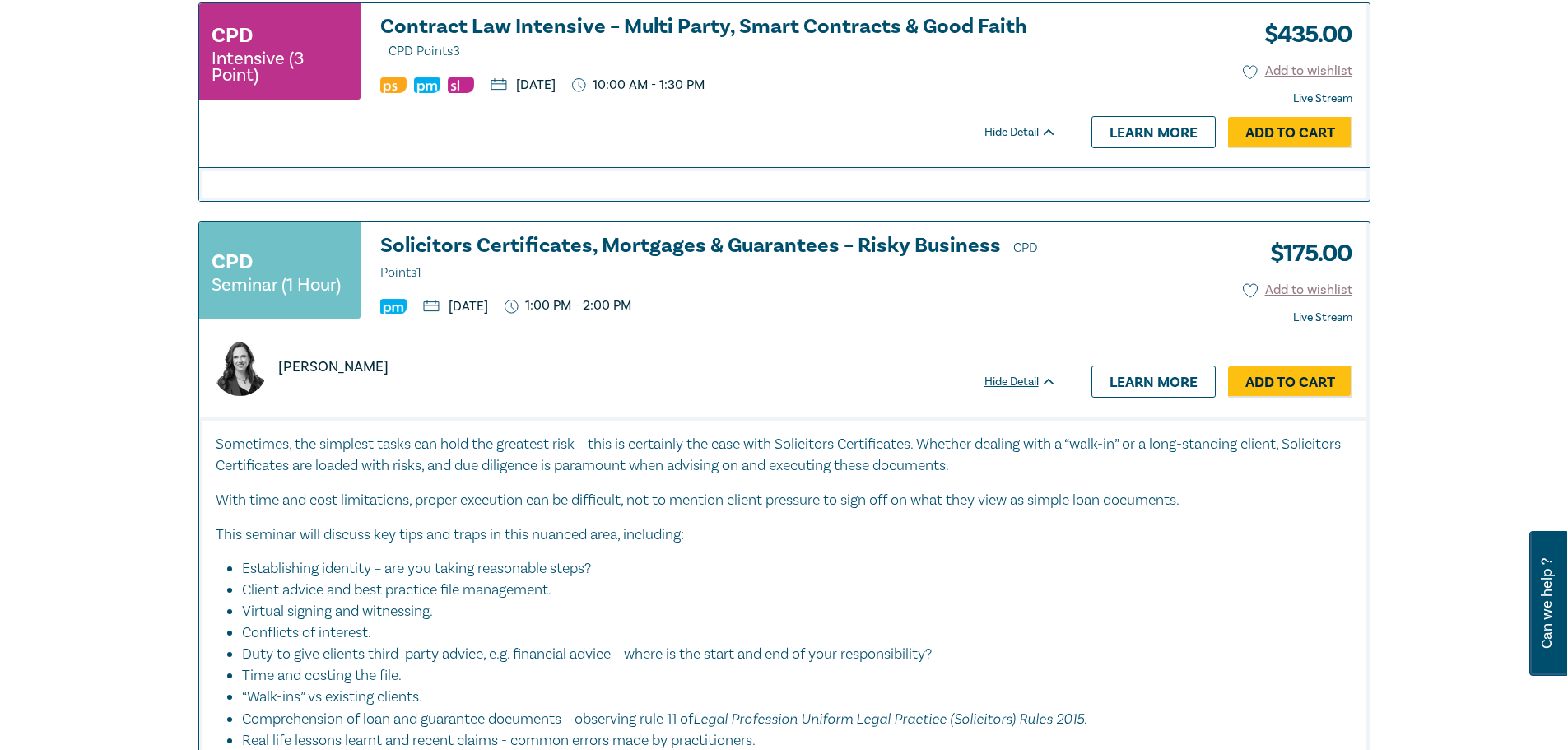
scroll to position [3620, 0]
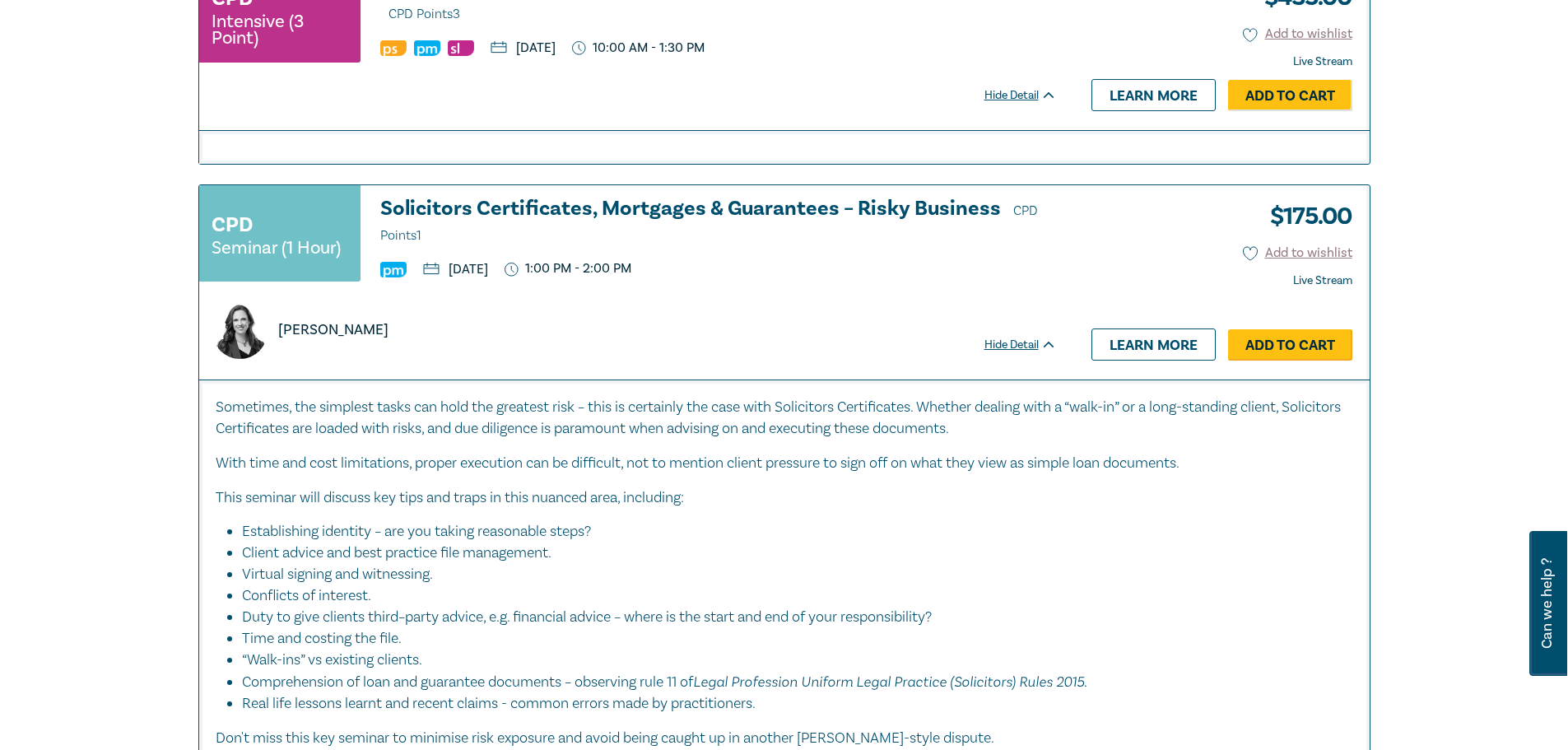
click at [1248, 360] on link "Add to Cart" at bounding box center [1290, 344] width 124 height 31
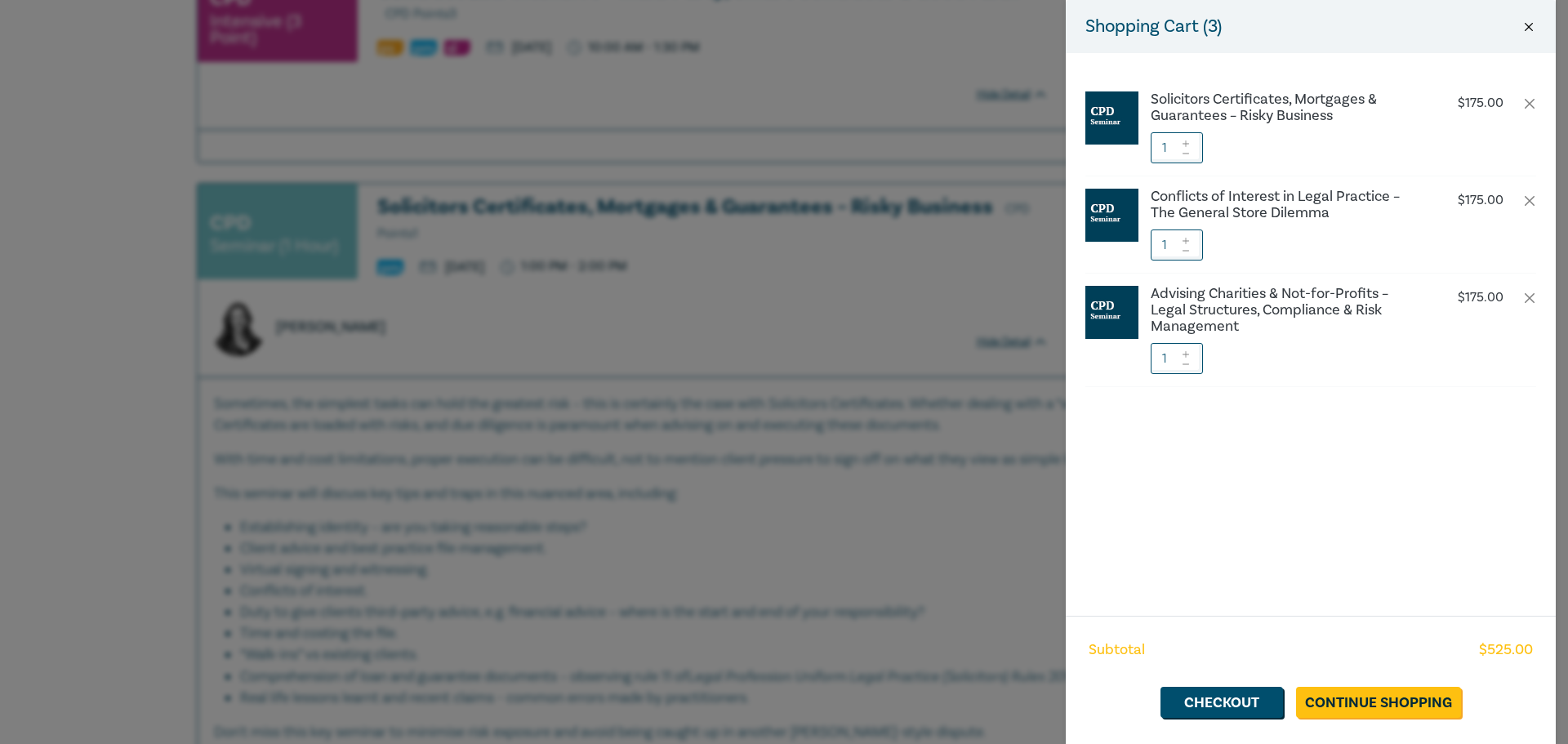
click at [1526, 24] on button "Close" at bounding box center [1529, 27] width 15 height 15
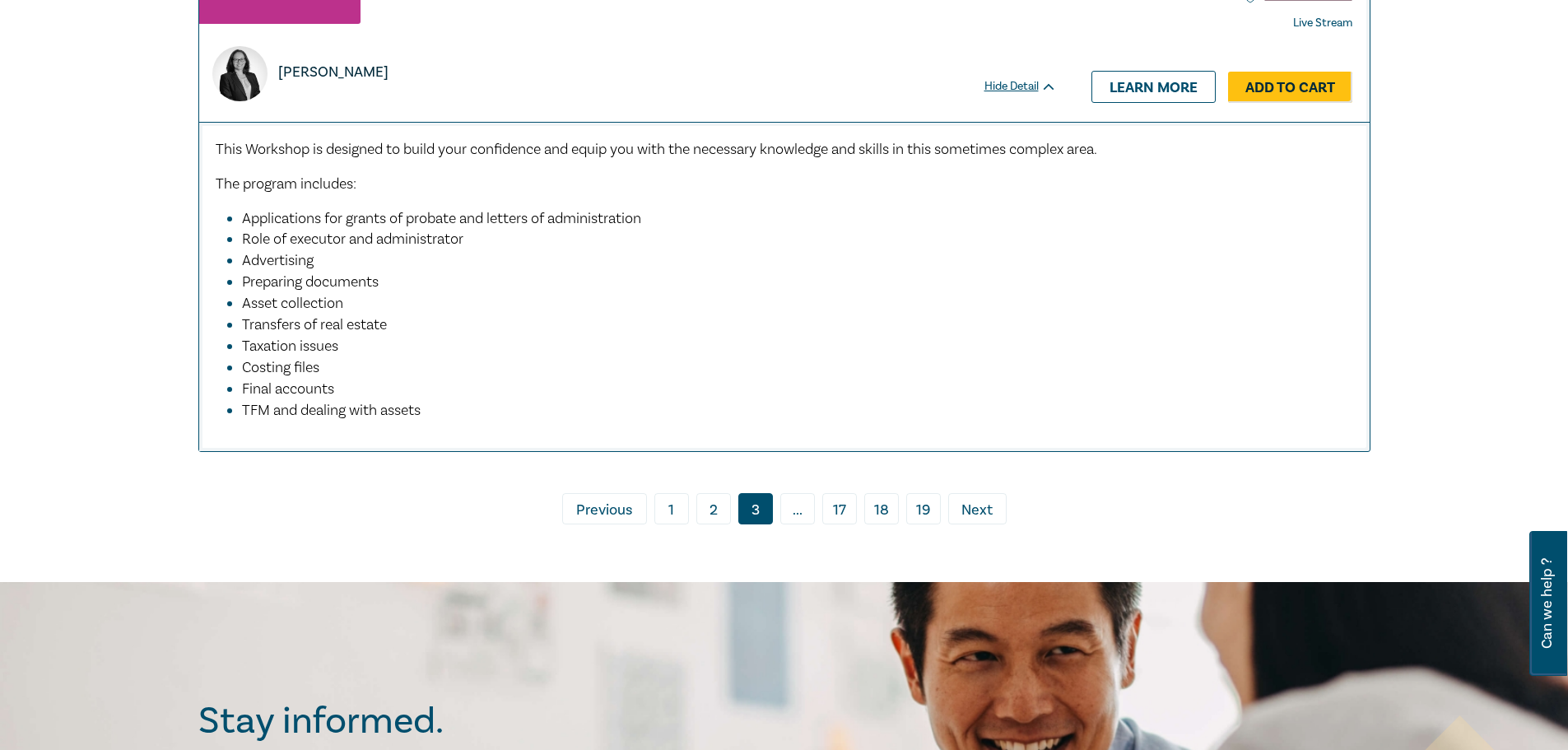
scroll to position [8228, 0]
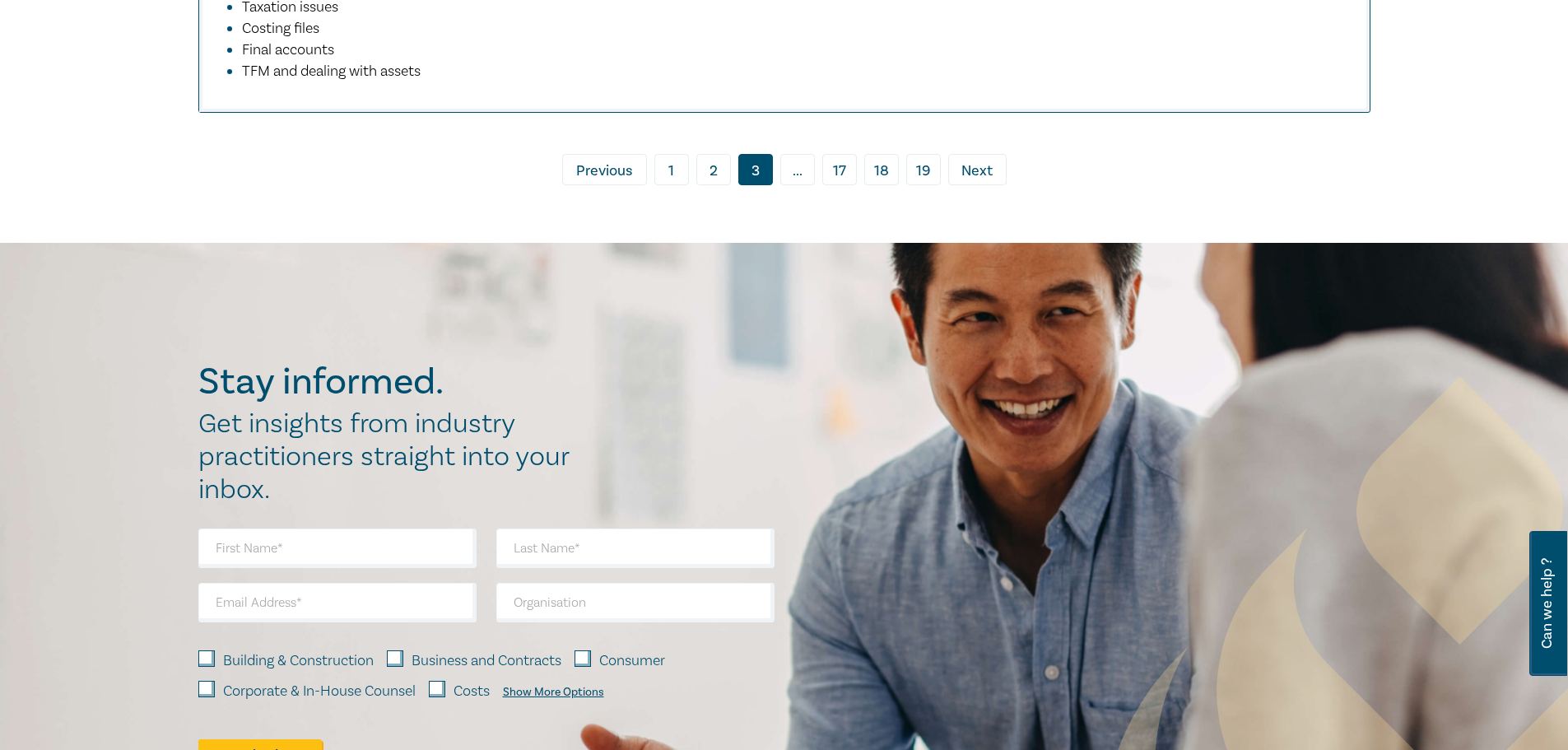
click at [994, 178] on link "› Next" at bounding box center [977, 169] width 58 height 31
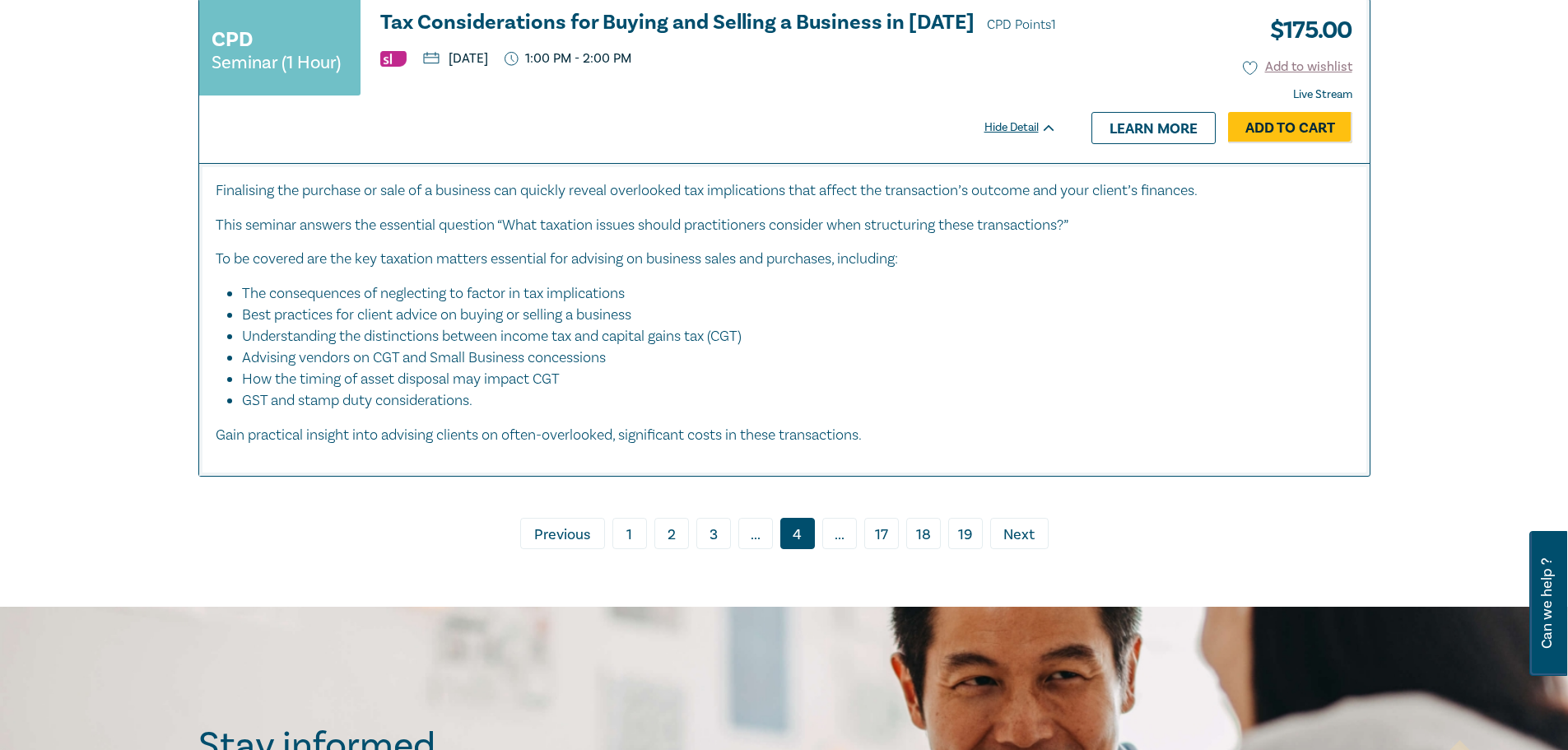
scroll to position [7107, 0]
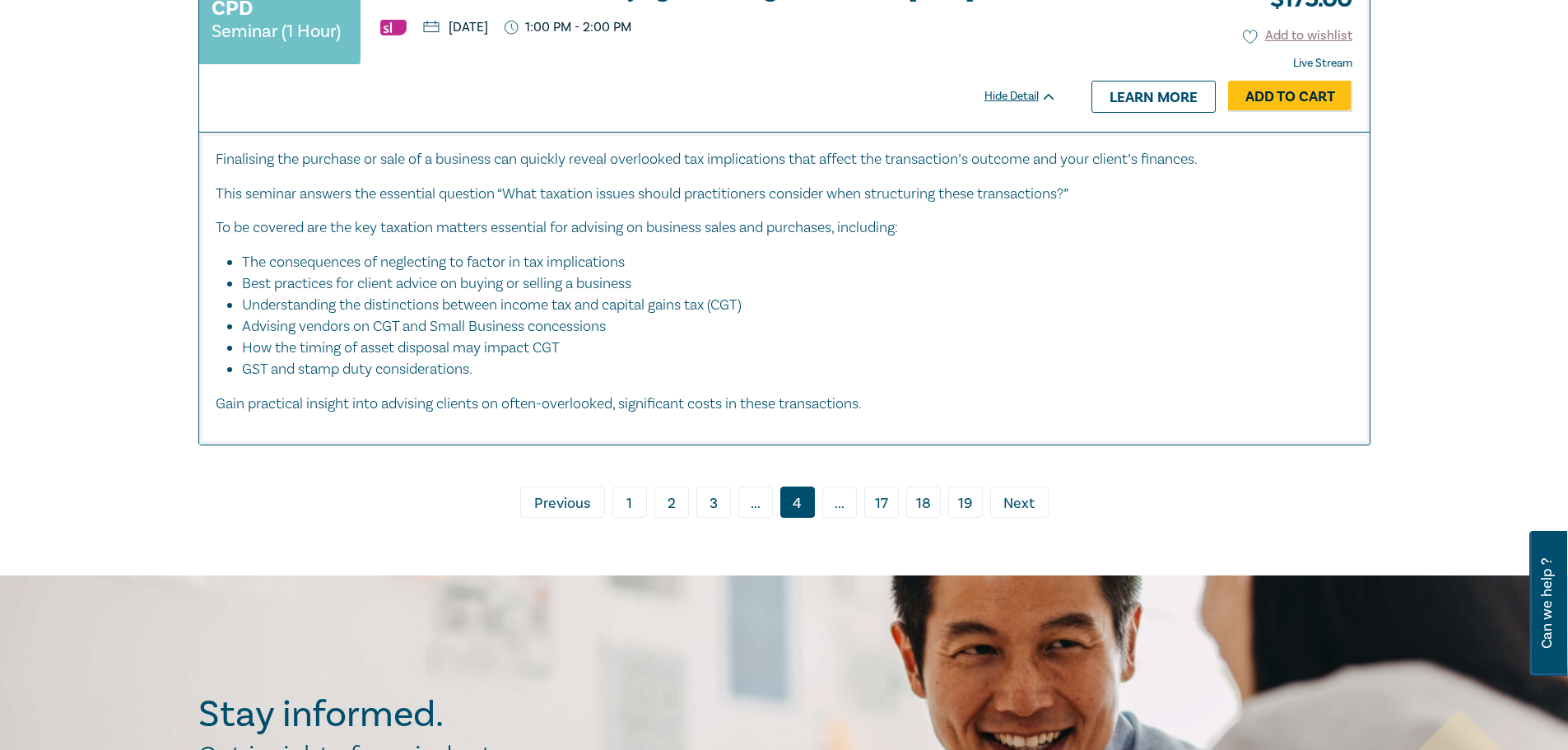
click at [1022, 514] on span "Next" at bounding box center [1019, 503] width 31 height 21
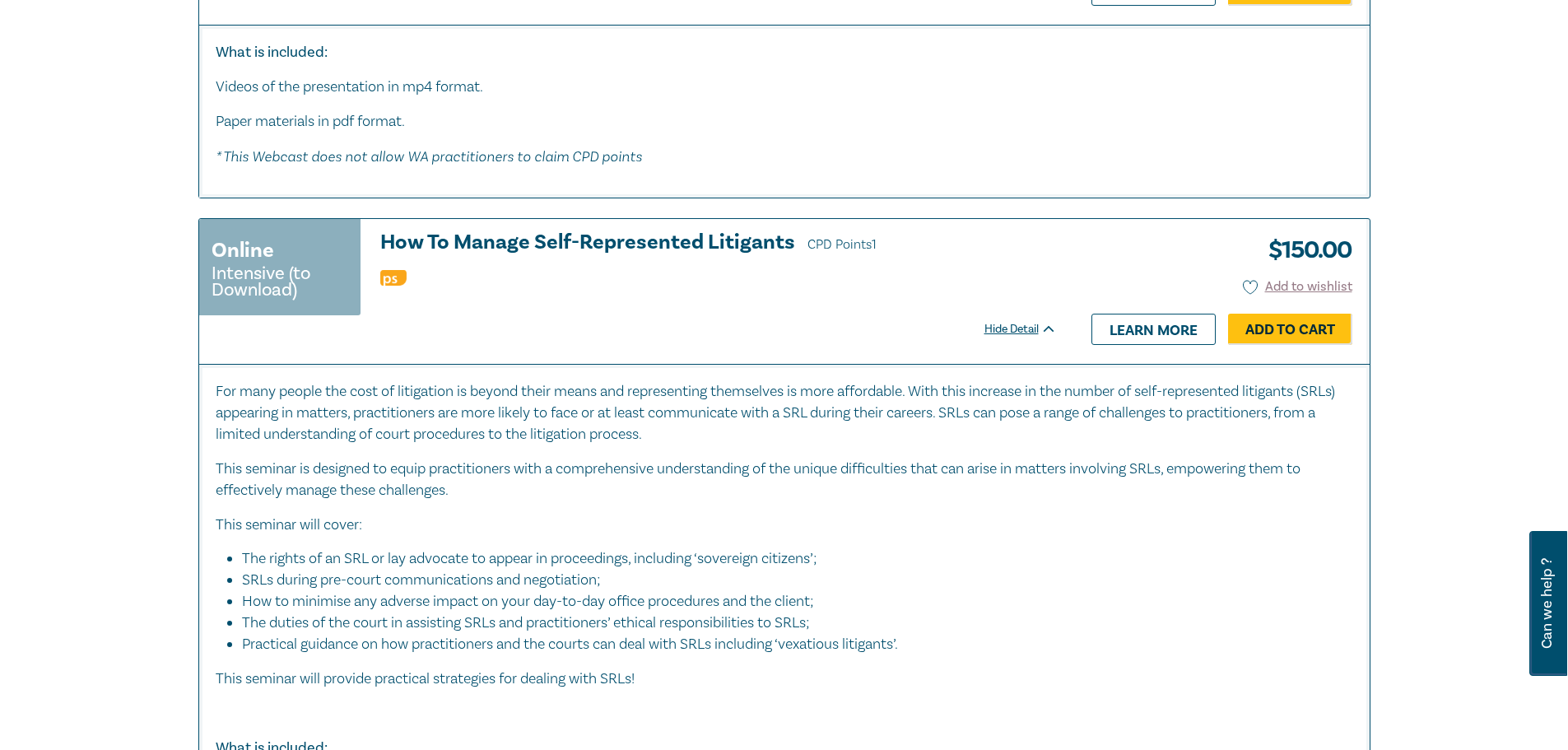
scroll to position [5050, 0]
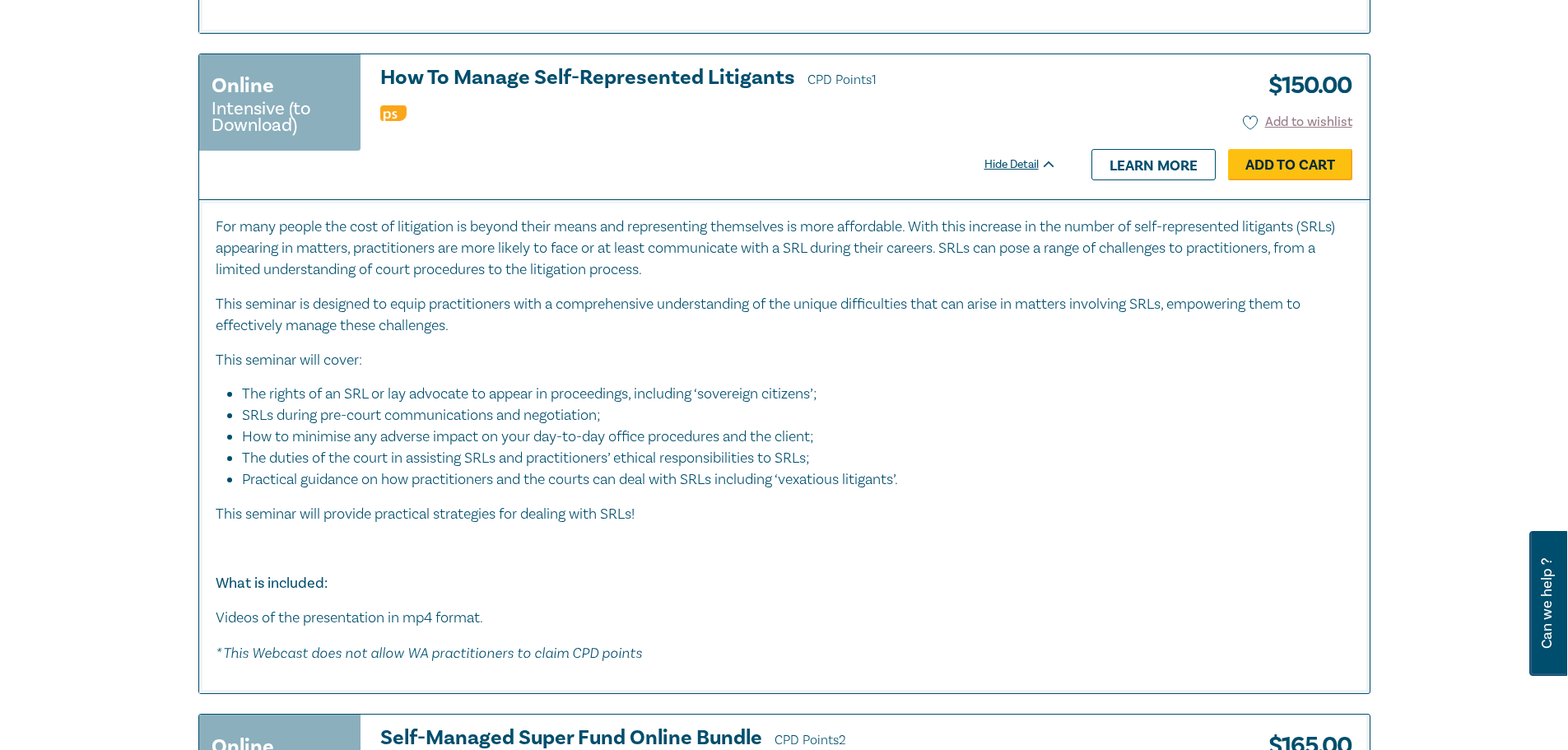
click at [1301, 169] on link "Add to Cart" at bounding box center [1290, 165] width 124 height 31
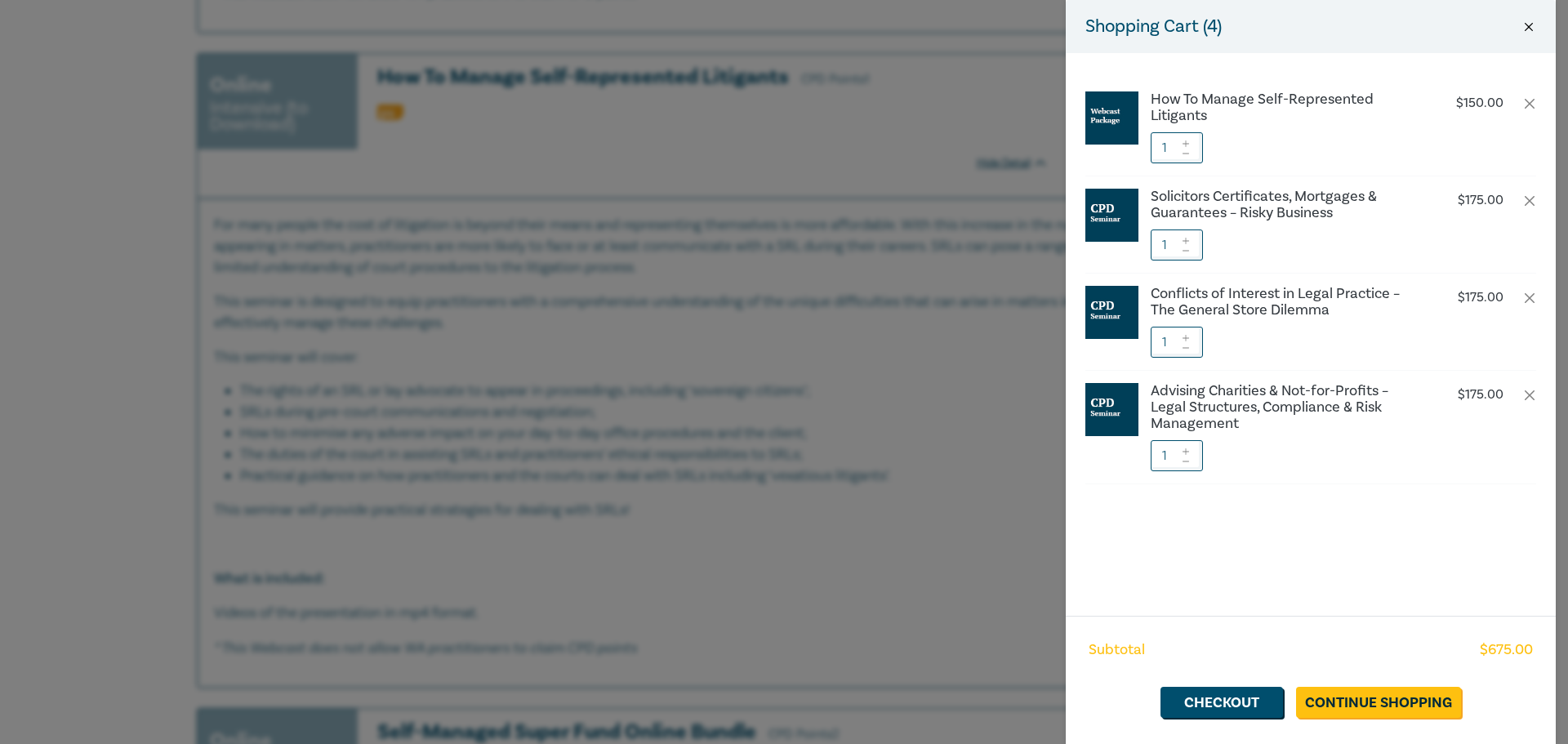
click at [1529, 26] on button "Close" at bounding box center [1529, 27] width 15 height 15
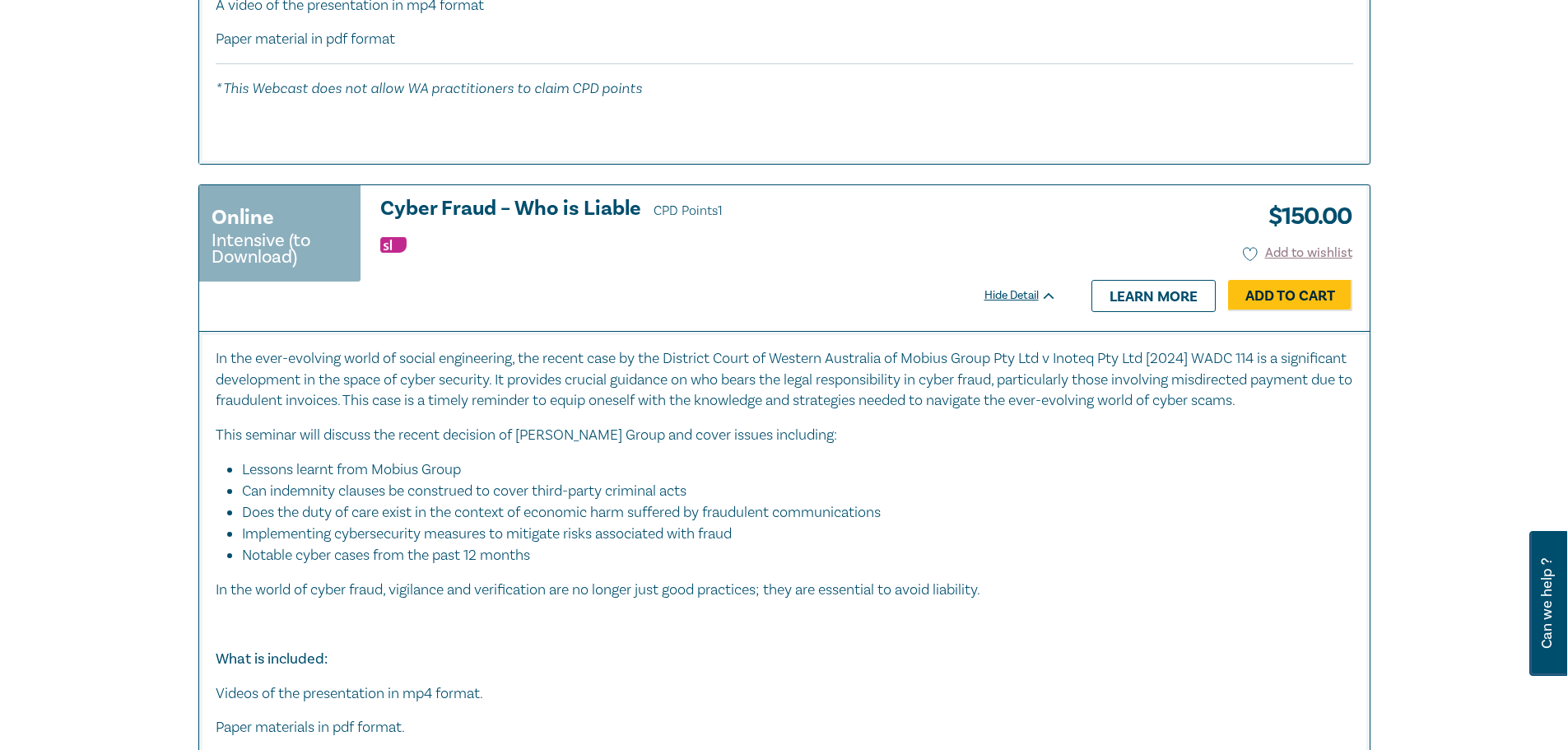
drag, startPoint x: 1070, startPoint y: 416, endPoint x: 1053, endPoint y: 413, distance: 17.3
click at [1053, 412] on p "In the ever-evolving world of social engineering, the recent case by the Distri…" at bounding box center [784, 380] width 1137 height 64
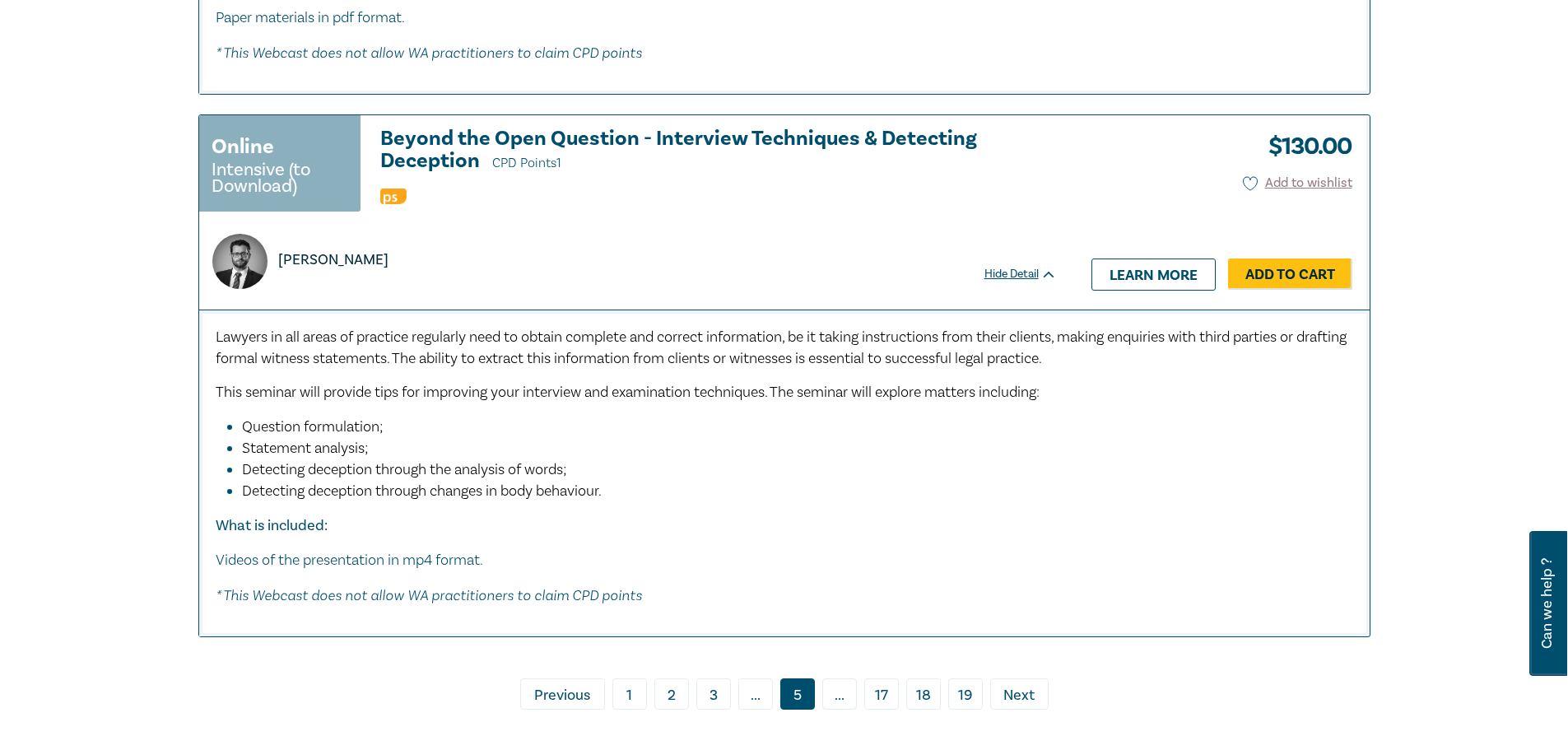
scroll to position [8640, 0]
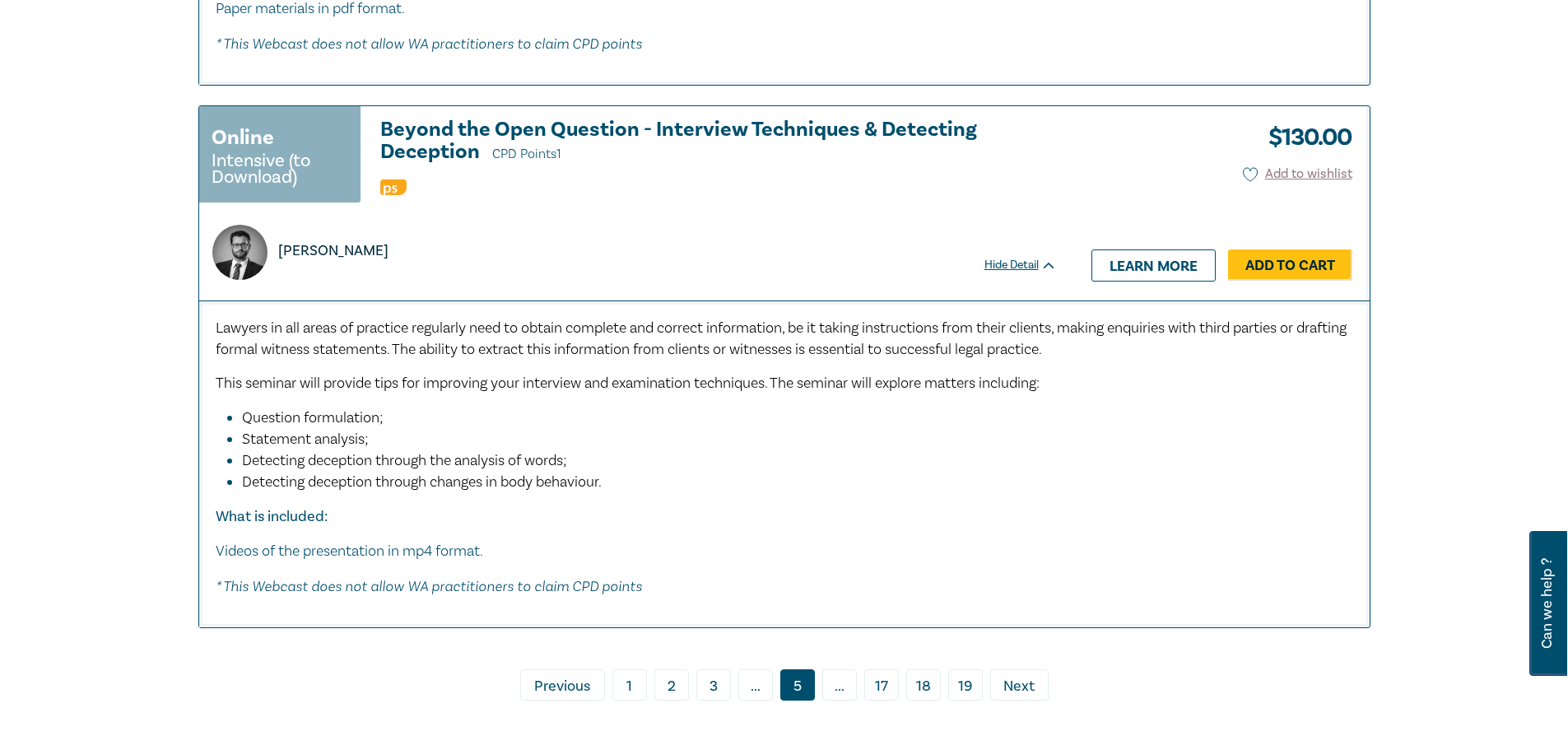
click at [1018, 691] on span "Next" at bounding box center [1019, 686] width 31 height 21
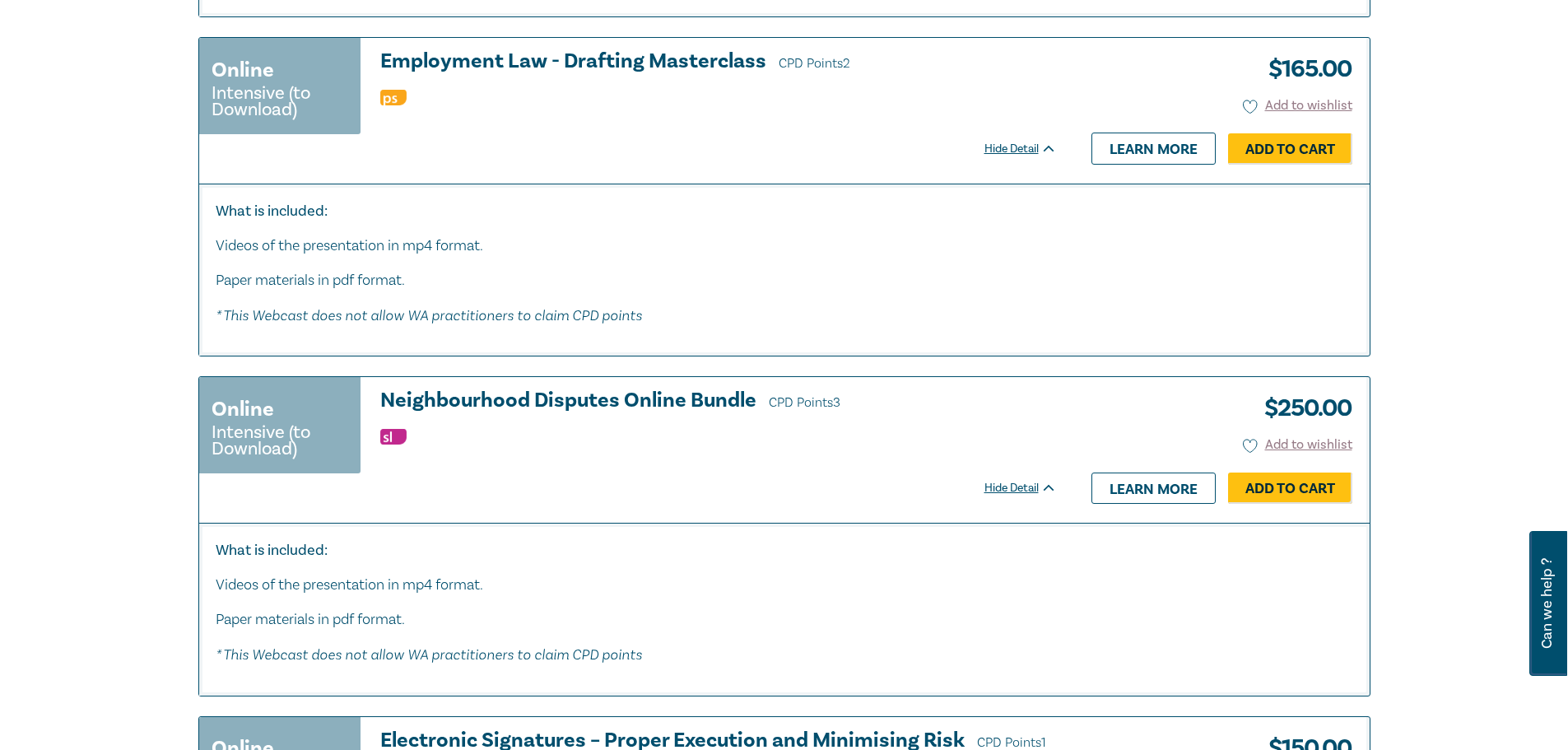
scroll to position [2428, 0]
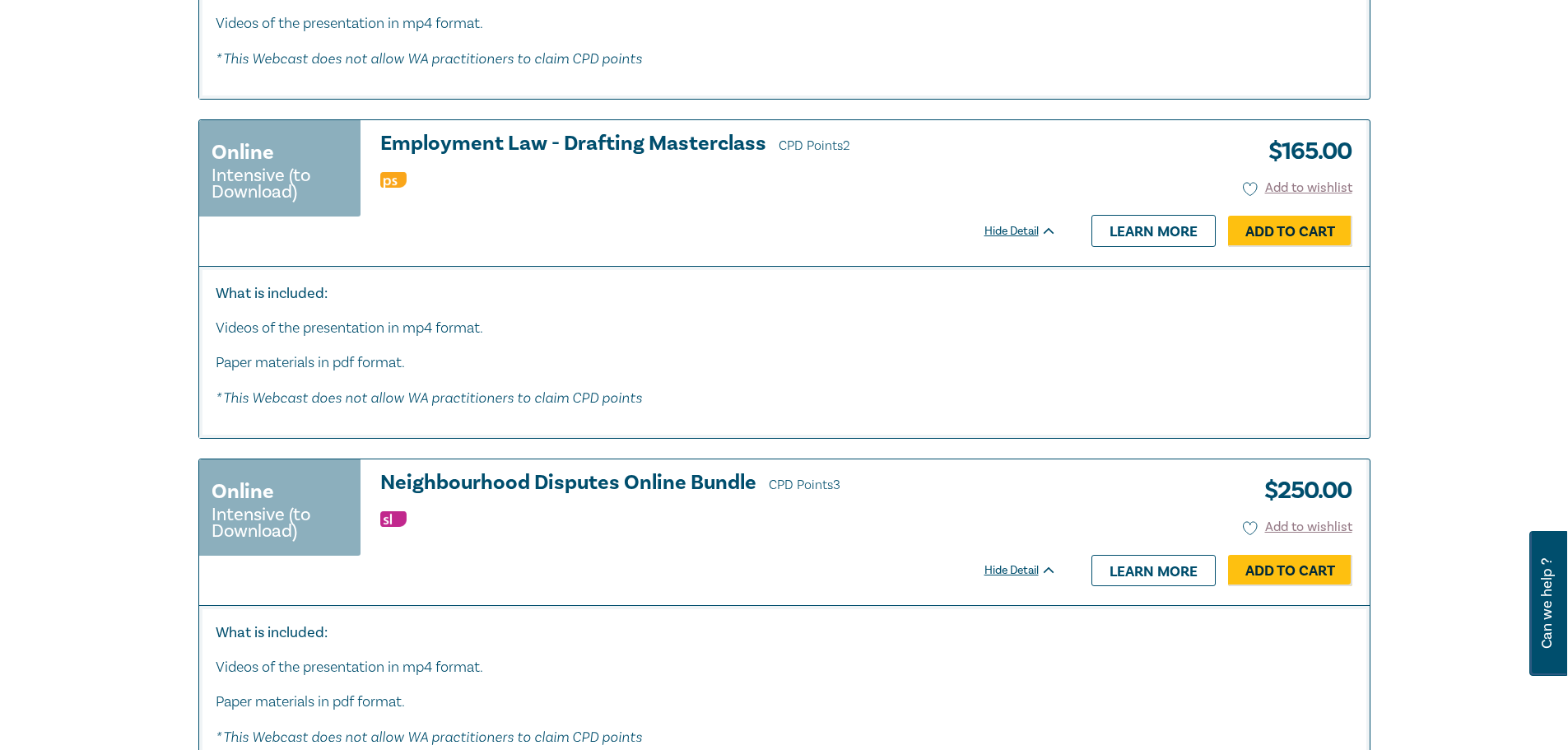
click at [627, 477] on h3 "Neighbourhood Disputes Online Bundle CPD Points 3" at bounding box center [719, 483] width 676 height 25
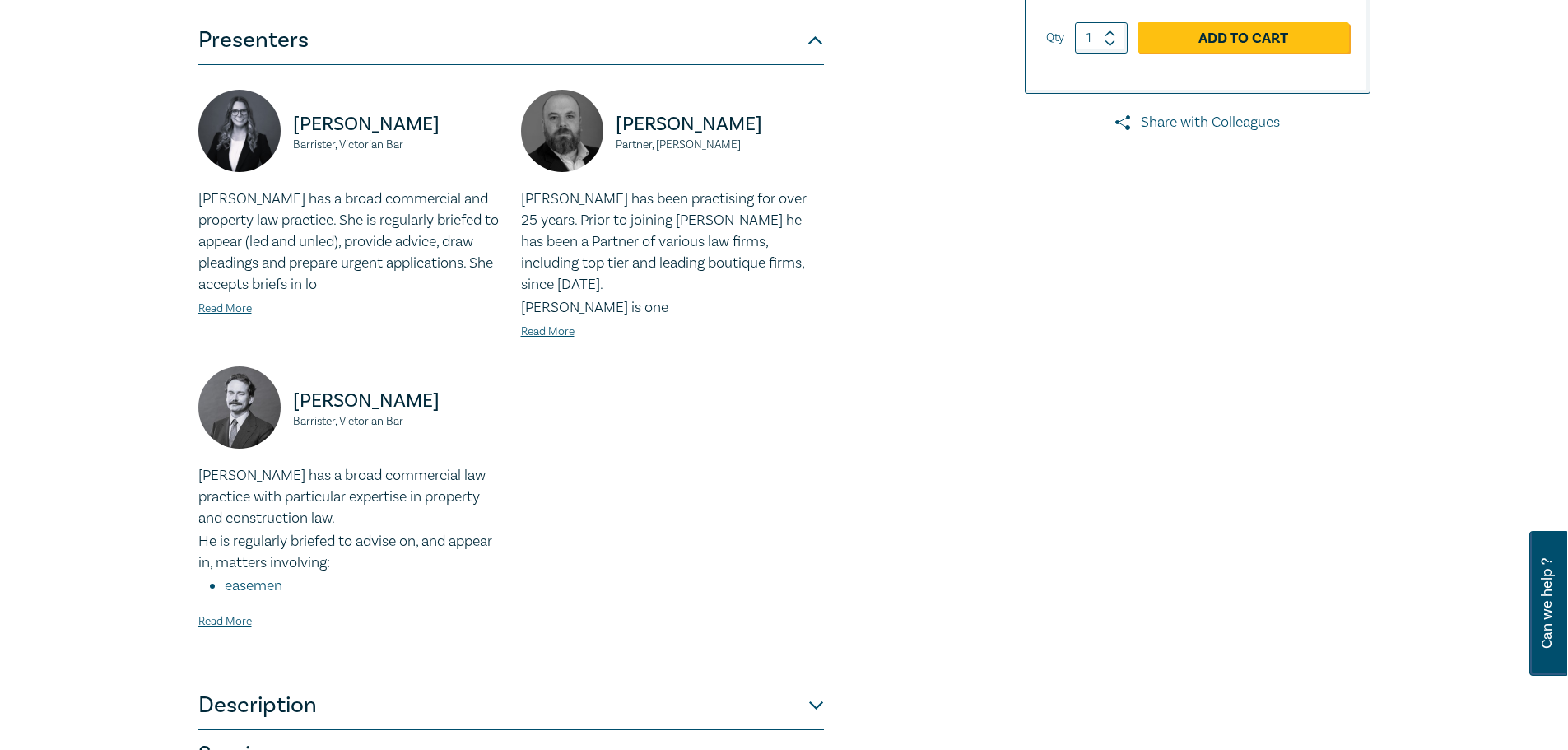
click at [644, 681] on button "Description" at bounding box center [510, 705] width 625 height 49
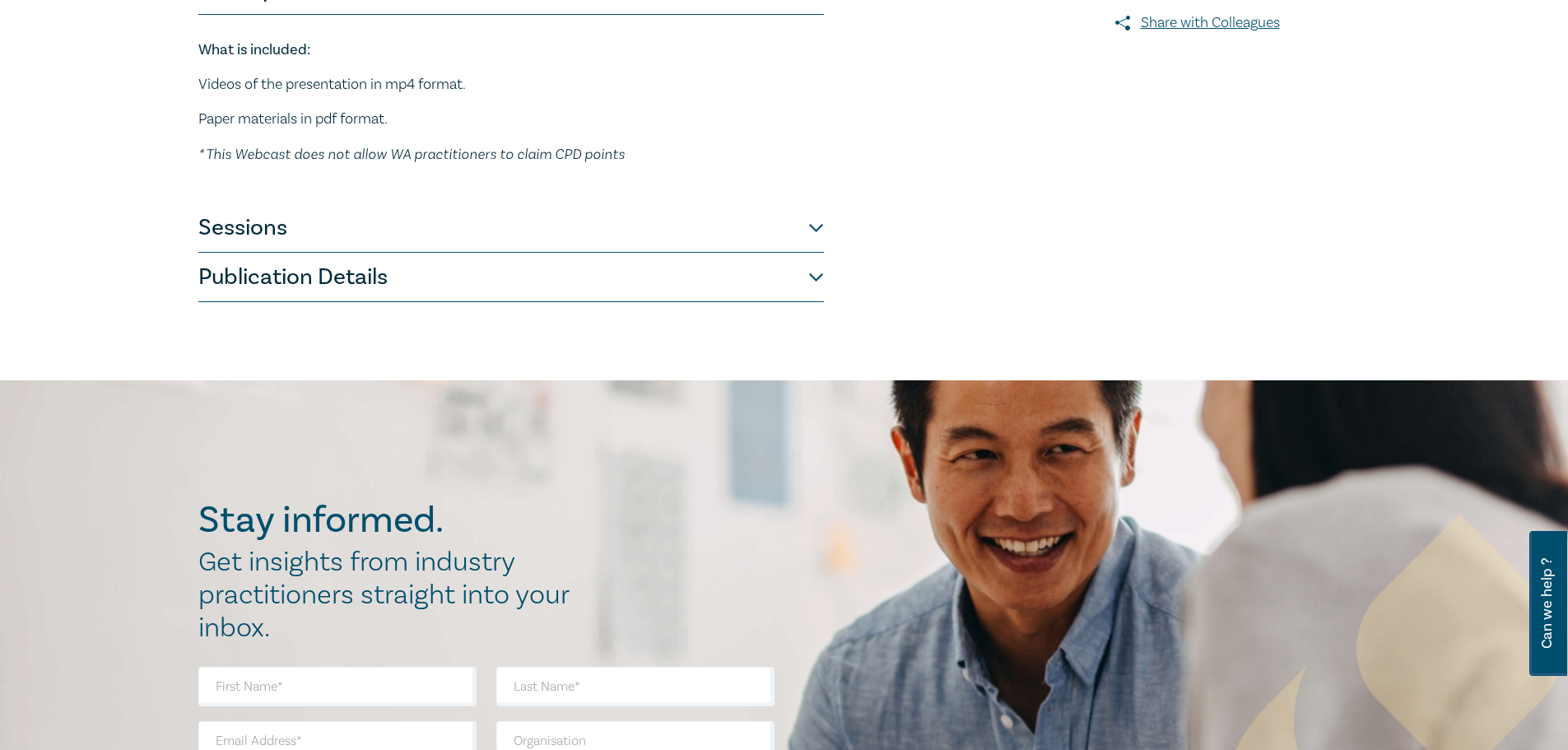
scroll to position [247, 0]
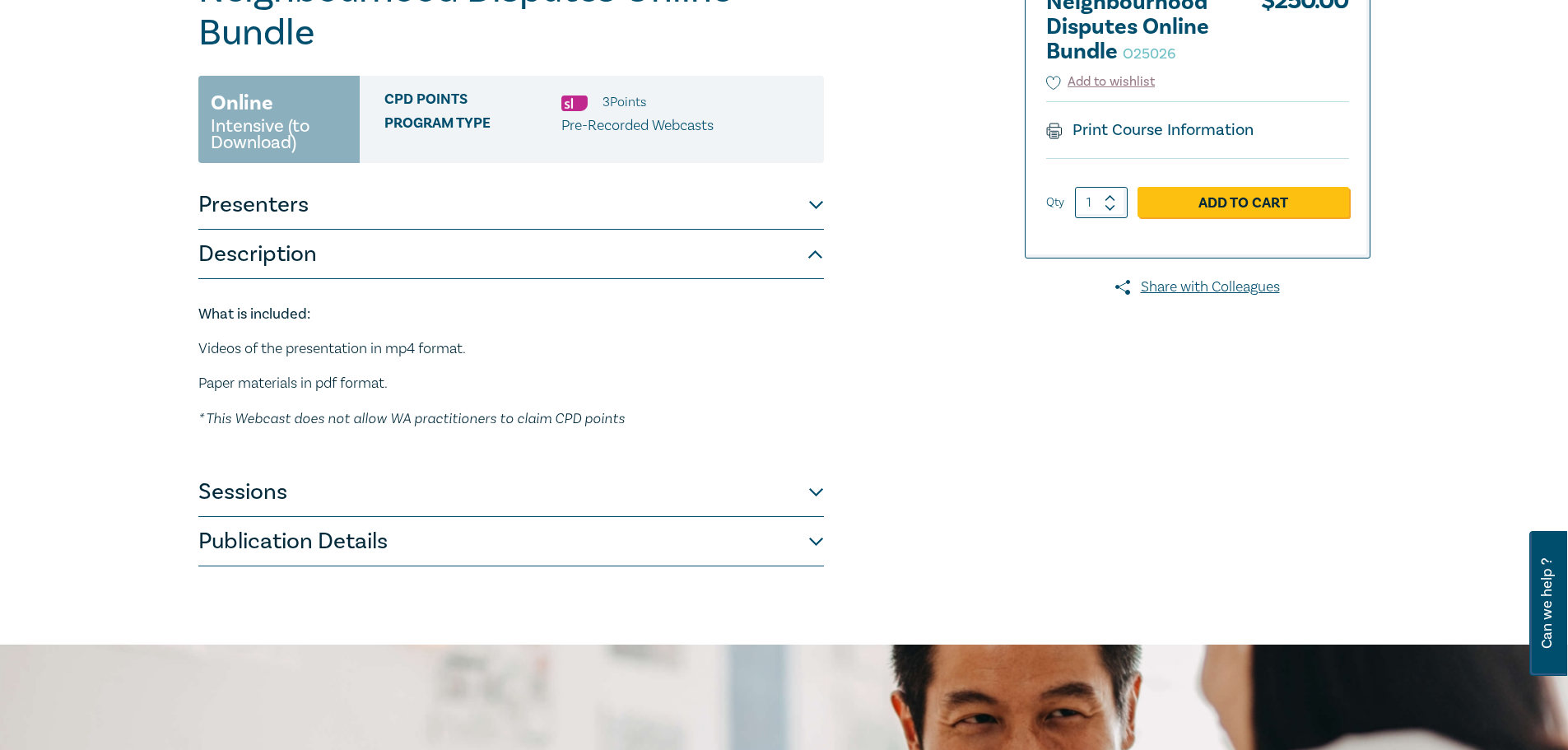
click at [653, 535] on button "Publication Details" at bounding box center [510, 541] width 625 height 49
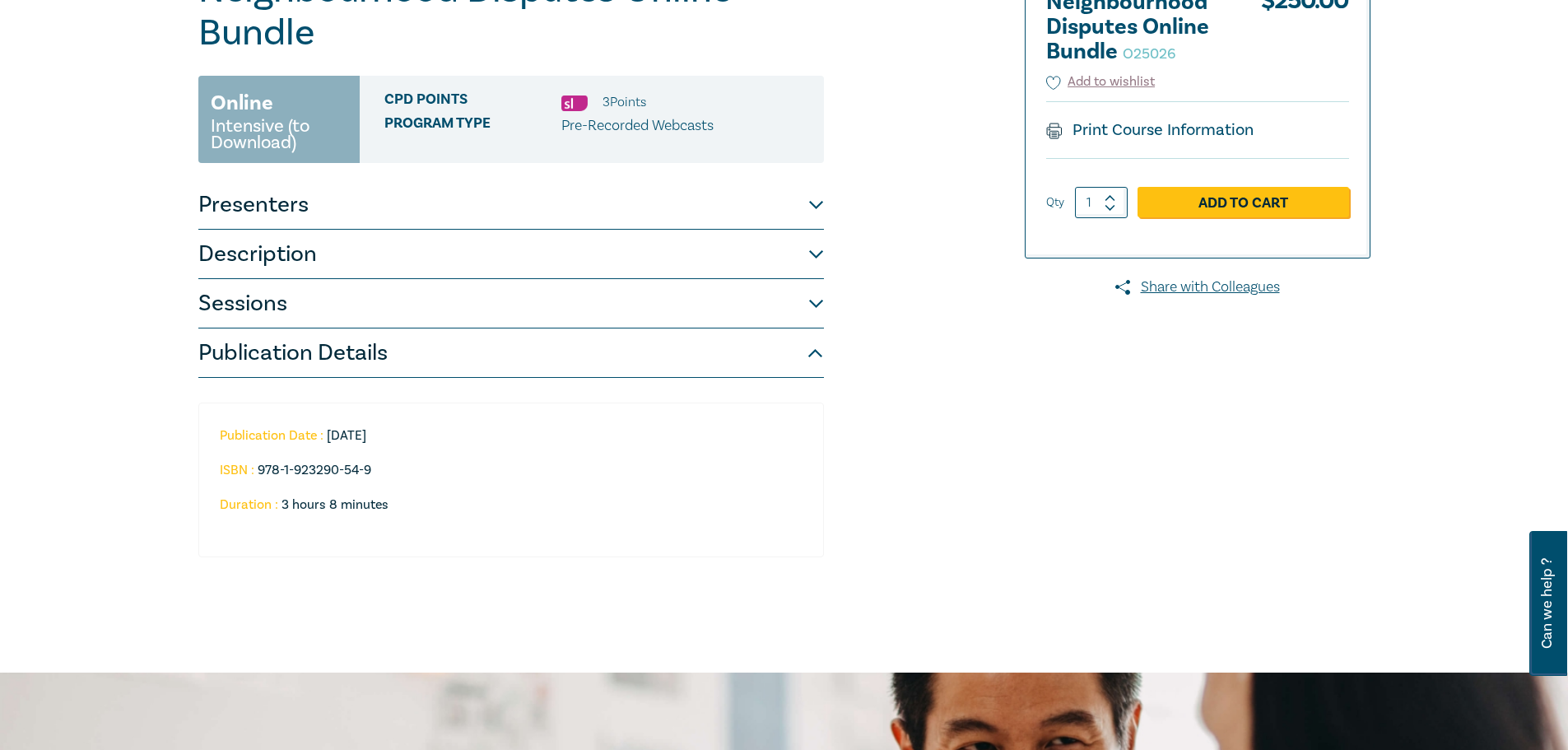
click at [561, 306] on button "Sessions" at bounding box center [510, 303] width 625 height 49
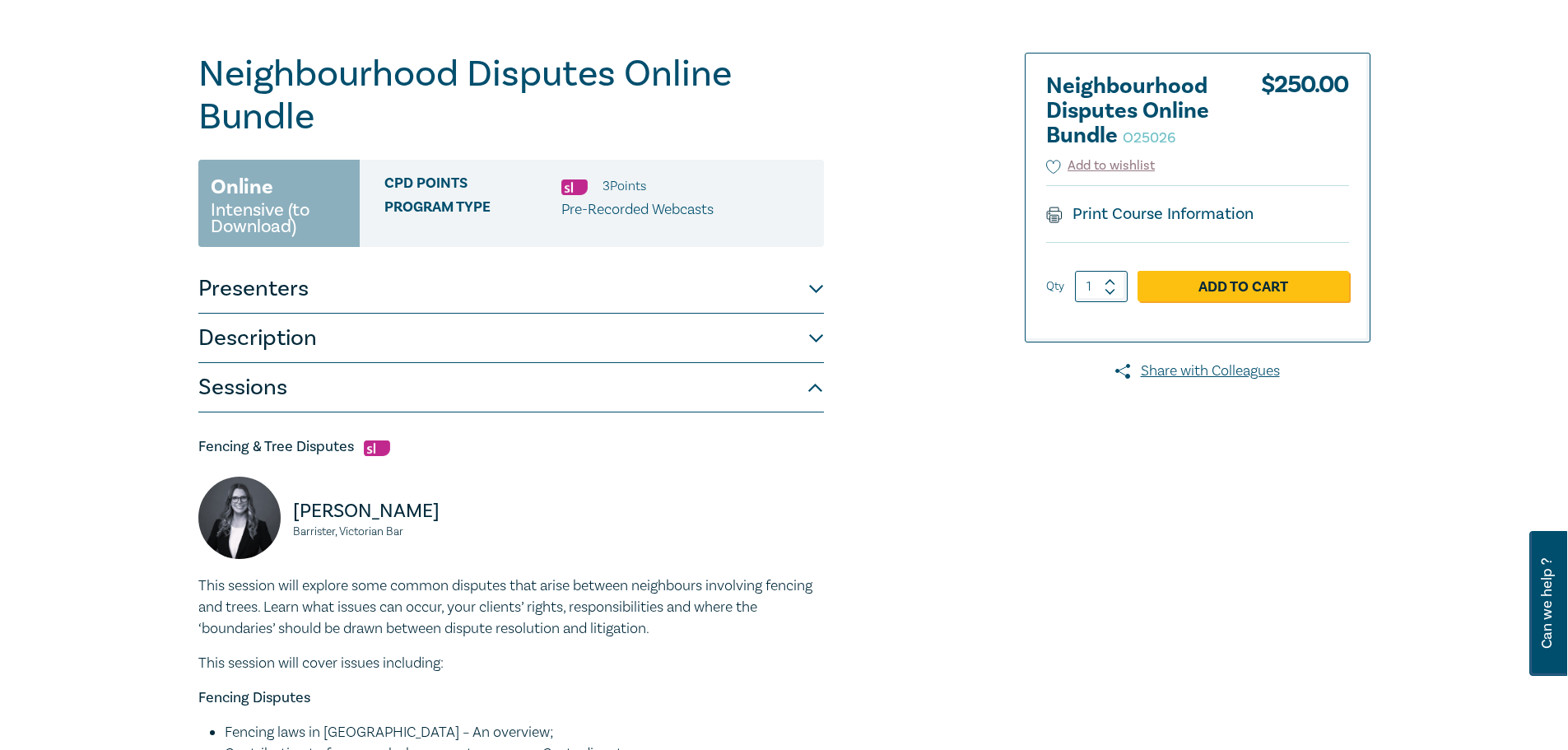
scroll to position [0, 0]
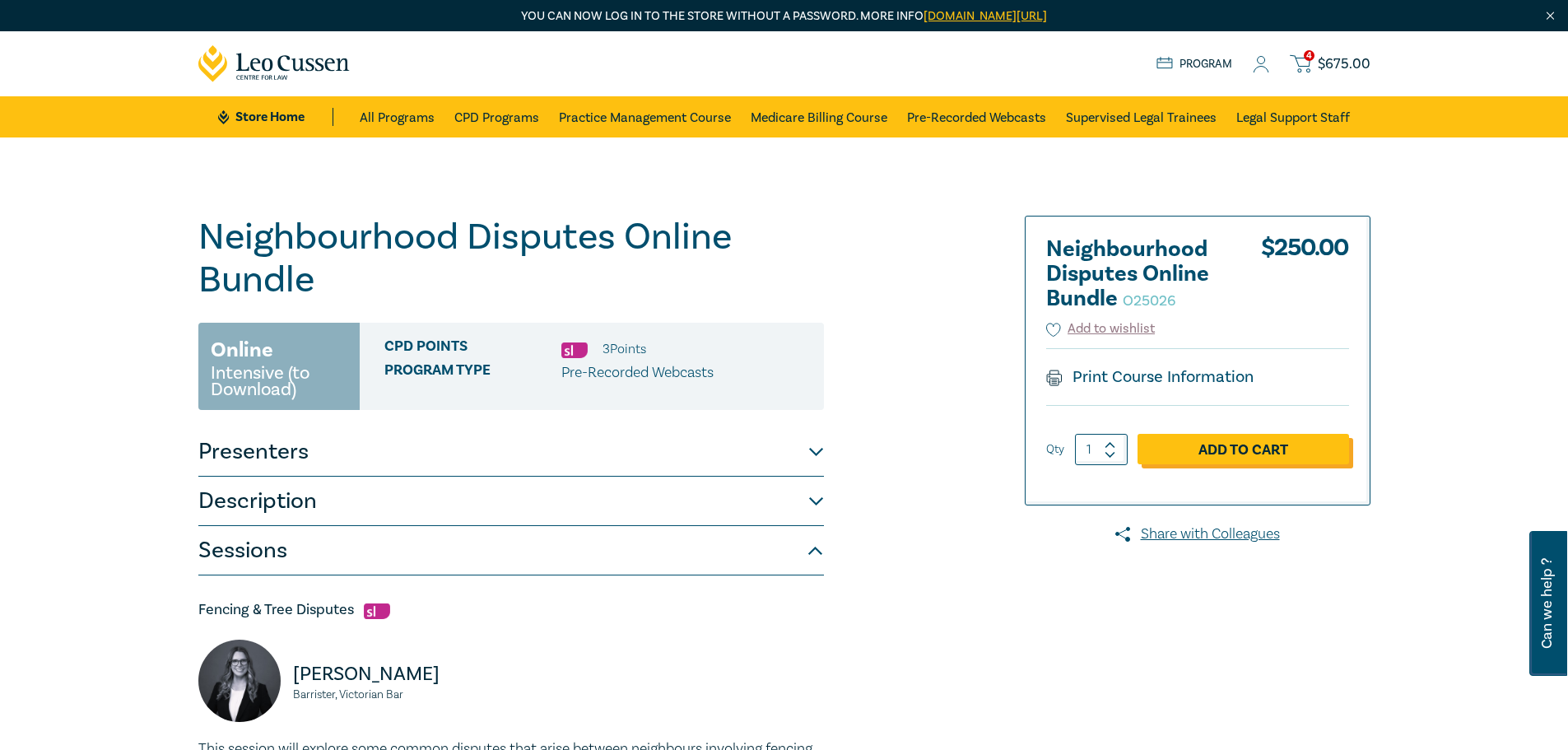
click at [1216, 450] on link "Add to Cart" at bounding box center [1243, 449] width 211 height 31
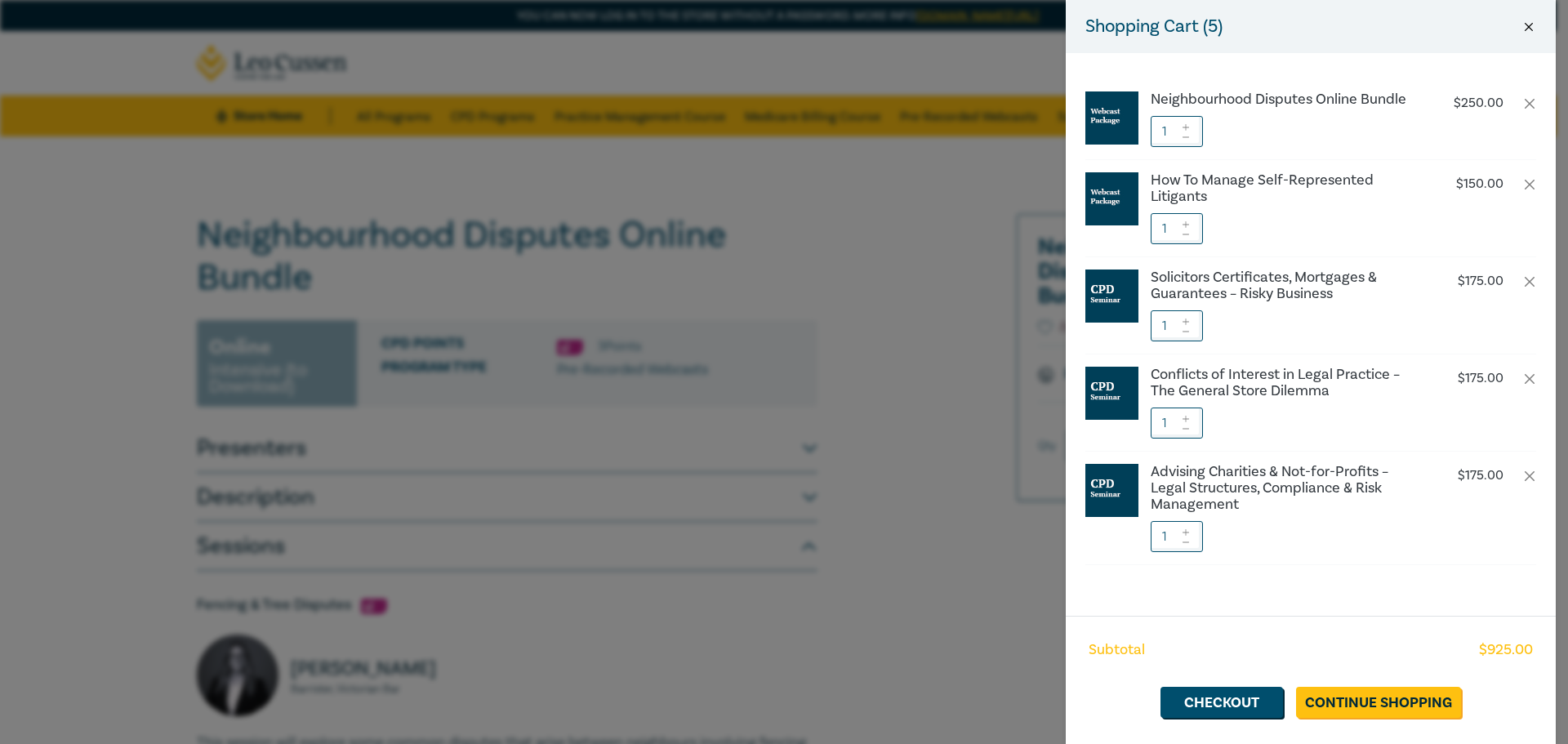
click at [1522, 20] on button "Close" at bounding box center [1529, 27] width 15 height 15
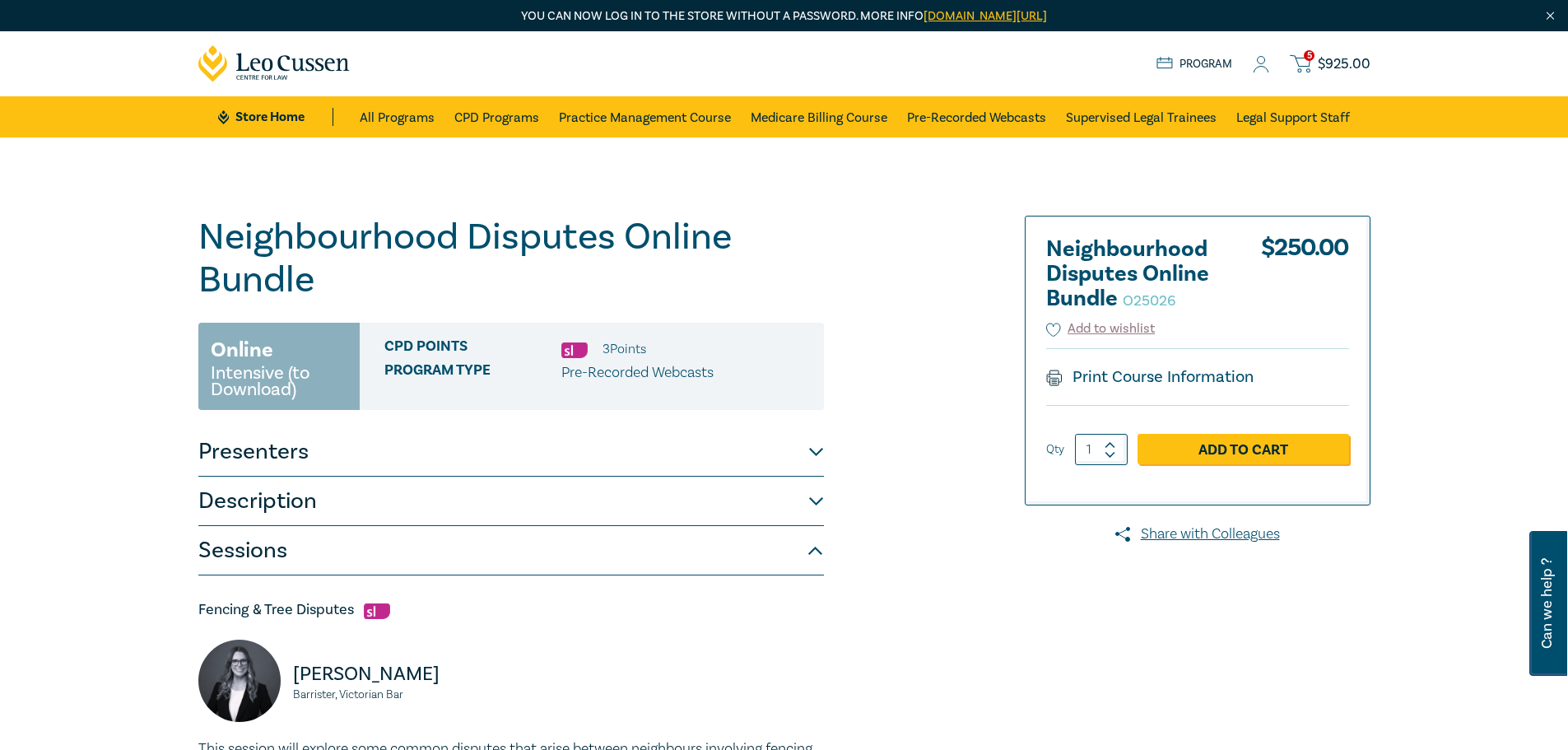
click at [1331, 70] on span "$ 925.00" at bounding box center [1344, 65] width 53 height 19
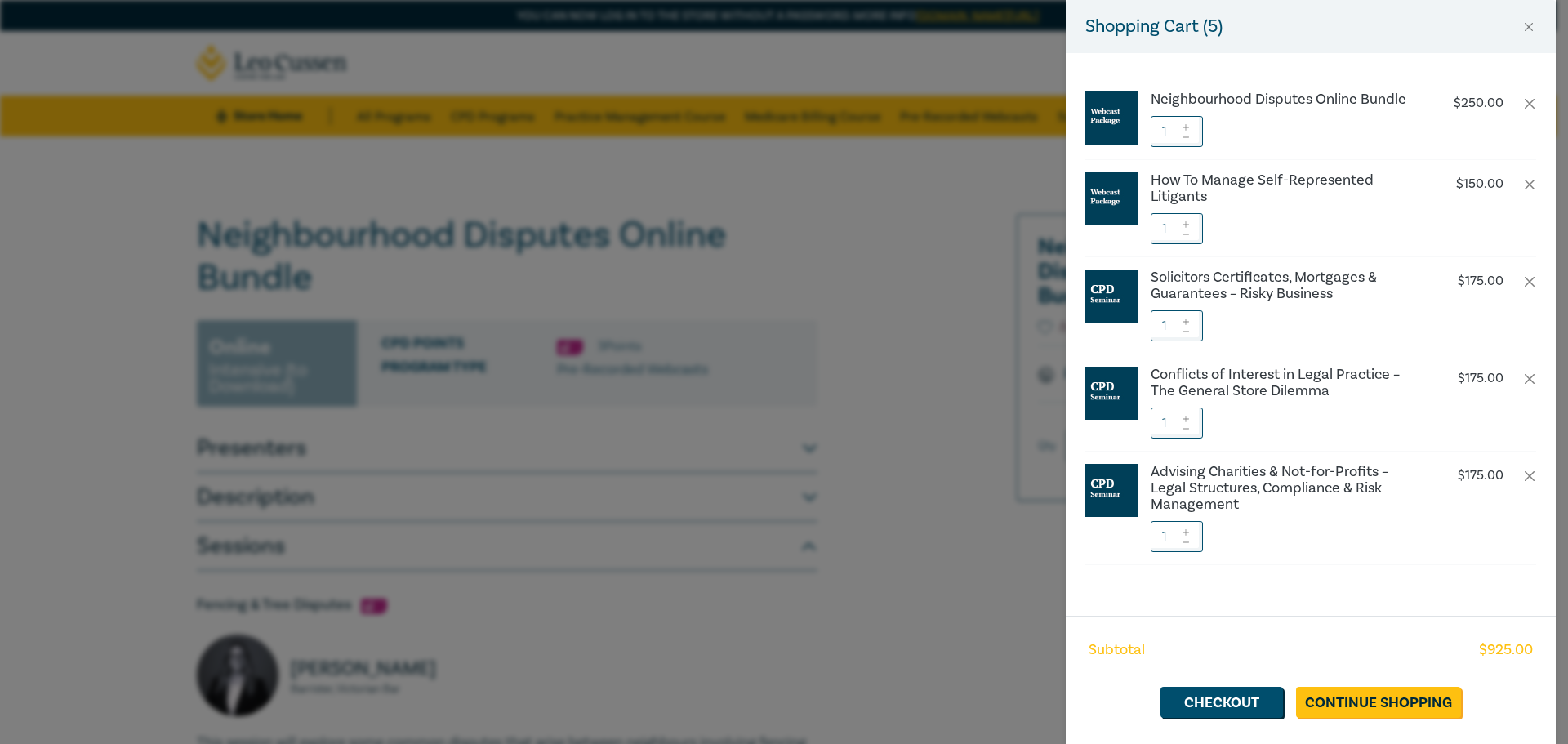
click at [1535, 36] on div "Shopping Cart ( 5 )" at bounding box center [1311, 27] width 490 height 53
click at [1532, 21] on button "Close" at bounding box center [1529, 27] width 15 height 15
